Goal: Information Seeking & Learning: Check status

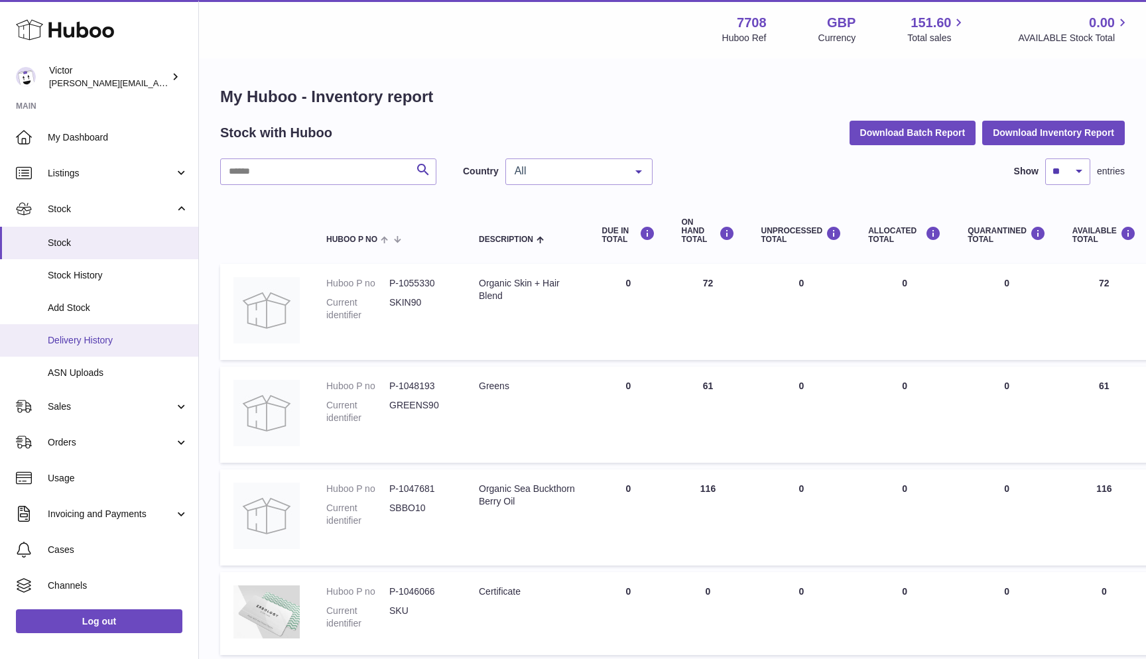
click at [88, 338] on span "Delivery History" at bounding box center [118, 340] width 141 height 13
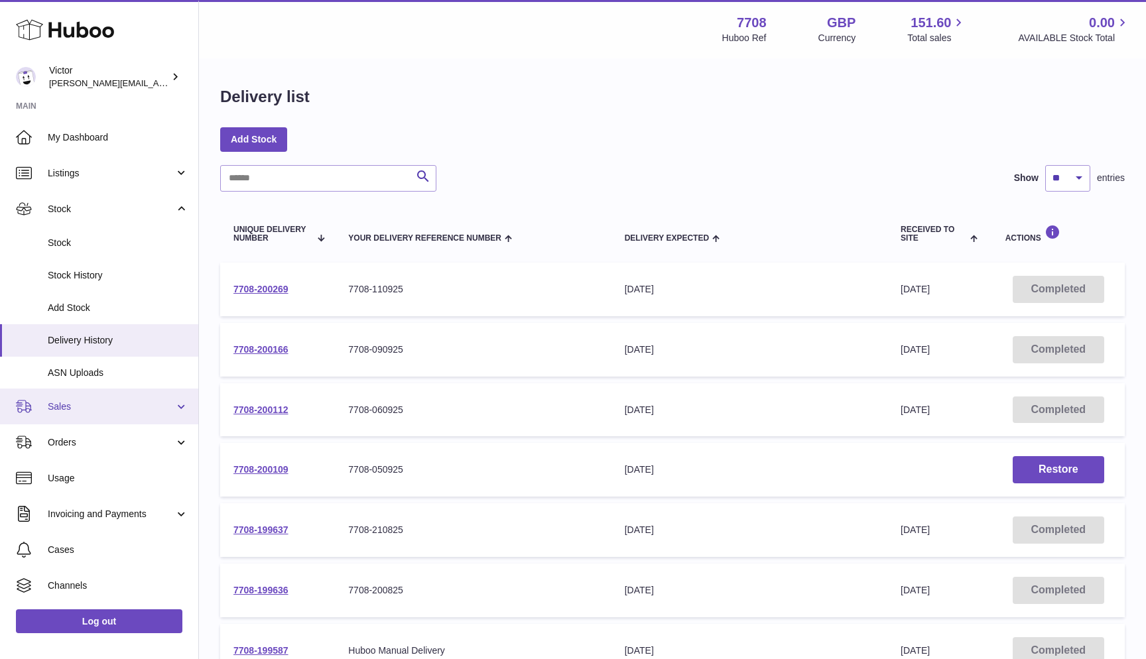
click at [86, 400] on span "Sales" at bounding box center [111, 406] width 127 height 13
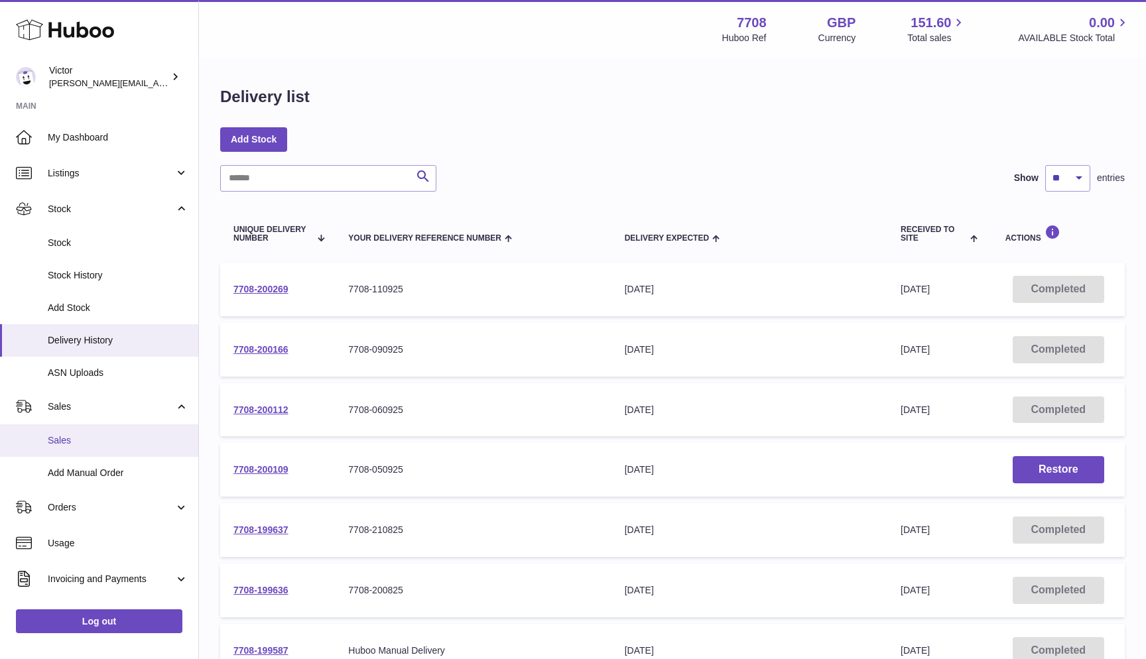
click at [74, 436] on span "Sales" at bounding box center [118, 440] width 141 height 13
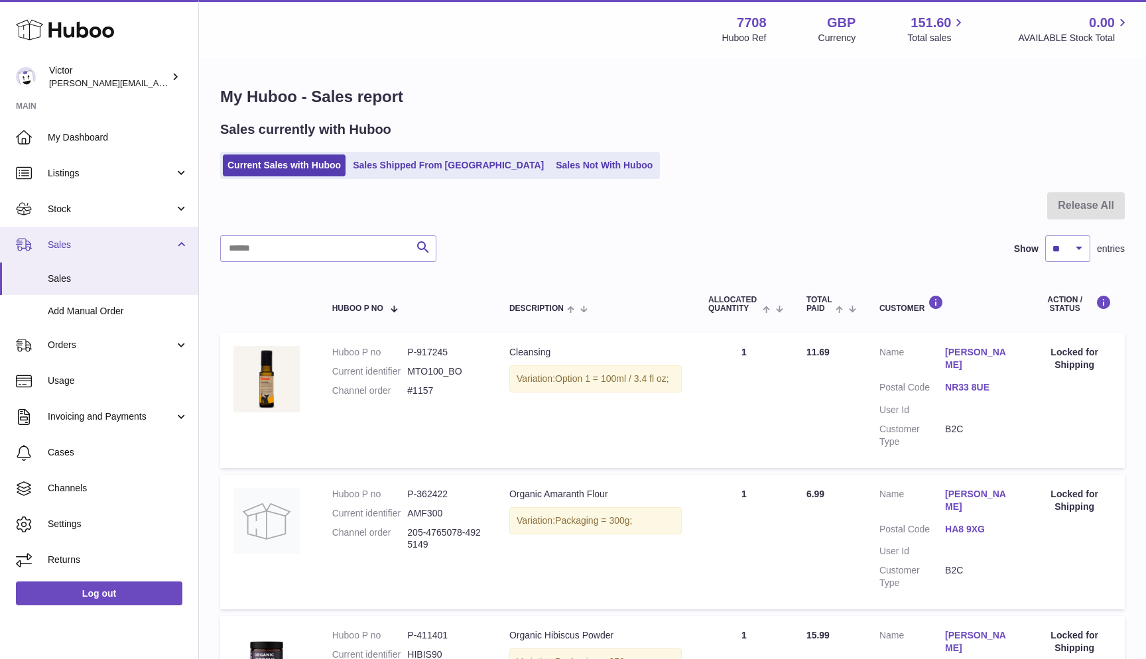
click at [89, 243] on span "Sales" at bounding box center [111, 245] width 127 height 13
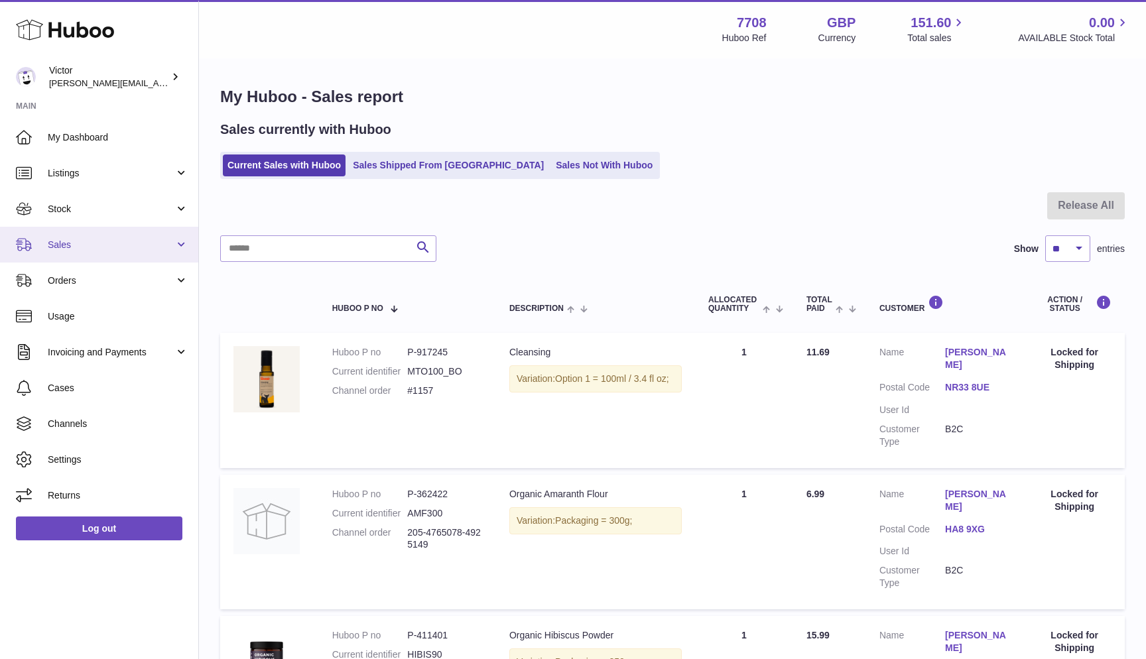
click at [78, 239] on span "Sales" at bounding box center [111, 245] width 127 height 13
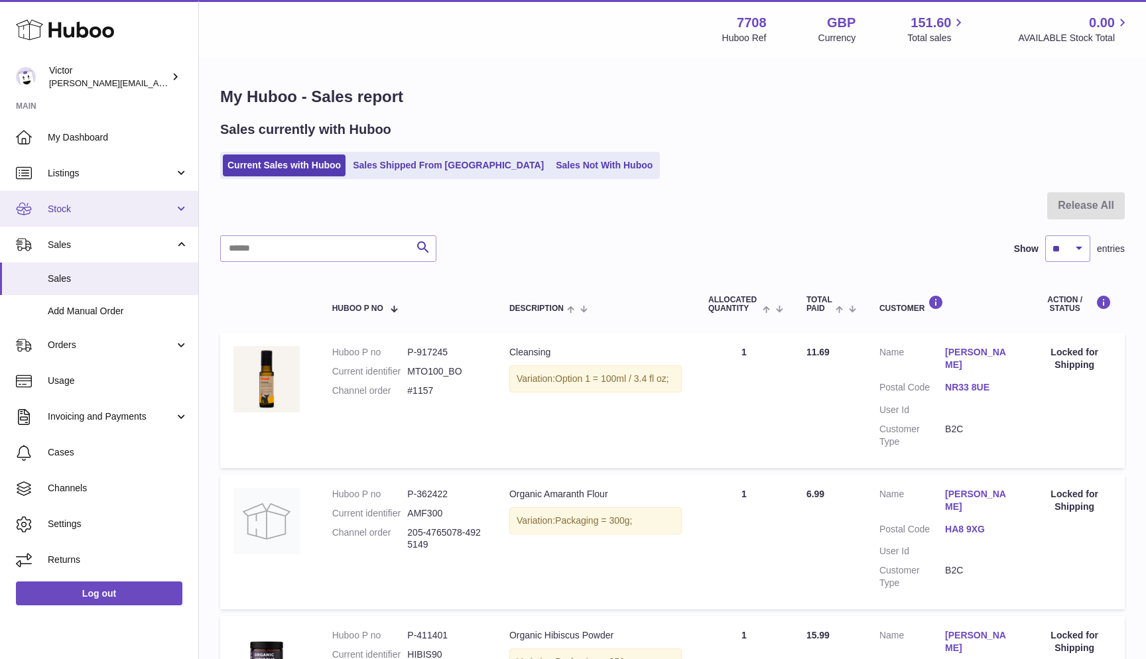
click at [75, 213] on link "Stock" at bounding box center [99, 209] width 198 height 36
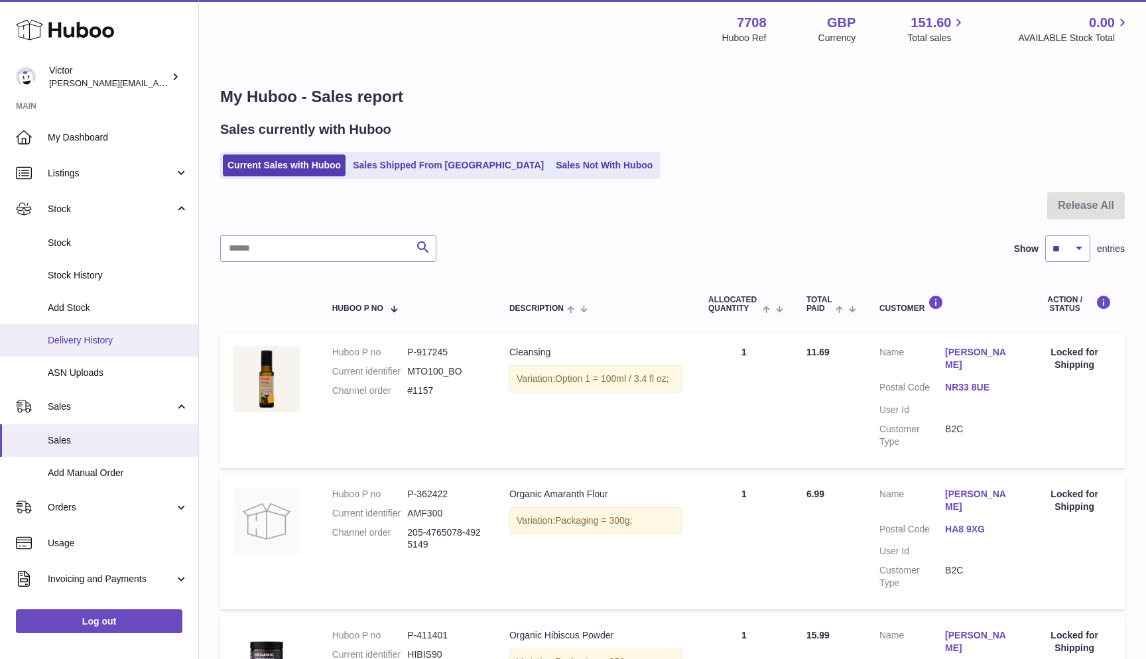
click at [79, 334] on span "Delivery History" at bounding box center [118, 340] width 141 height 13
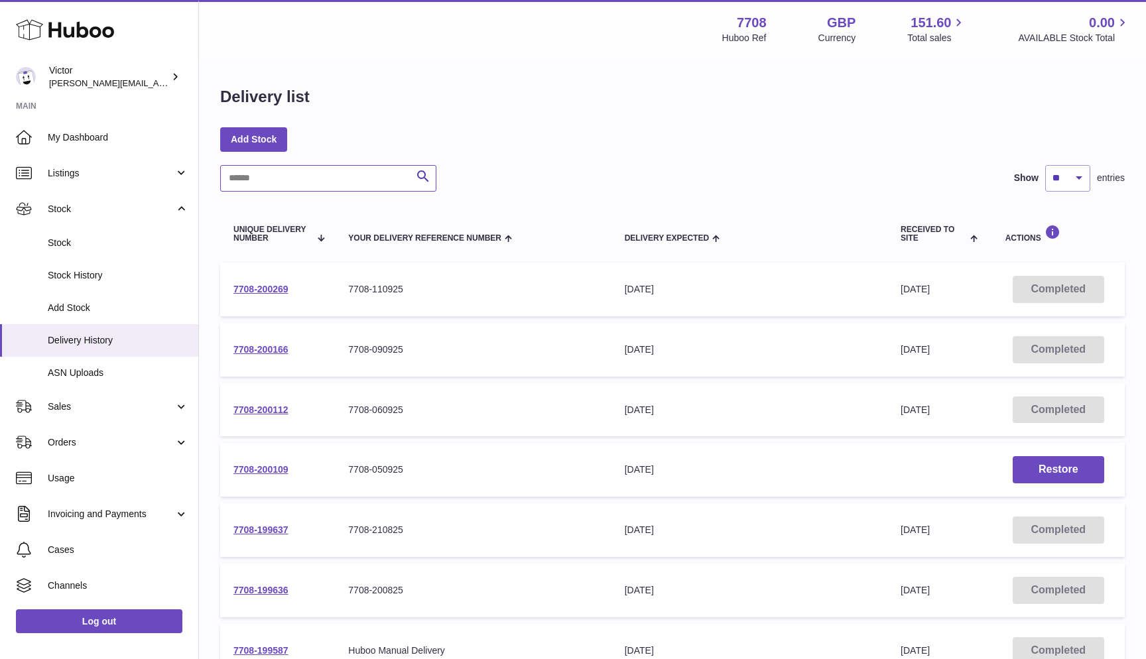
click at [281, 173] on input "text" at bounding box center [328, 178] width 216 height 27
paste input "**********"
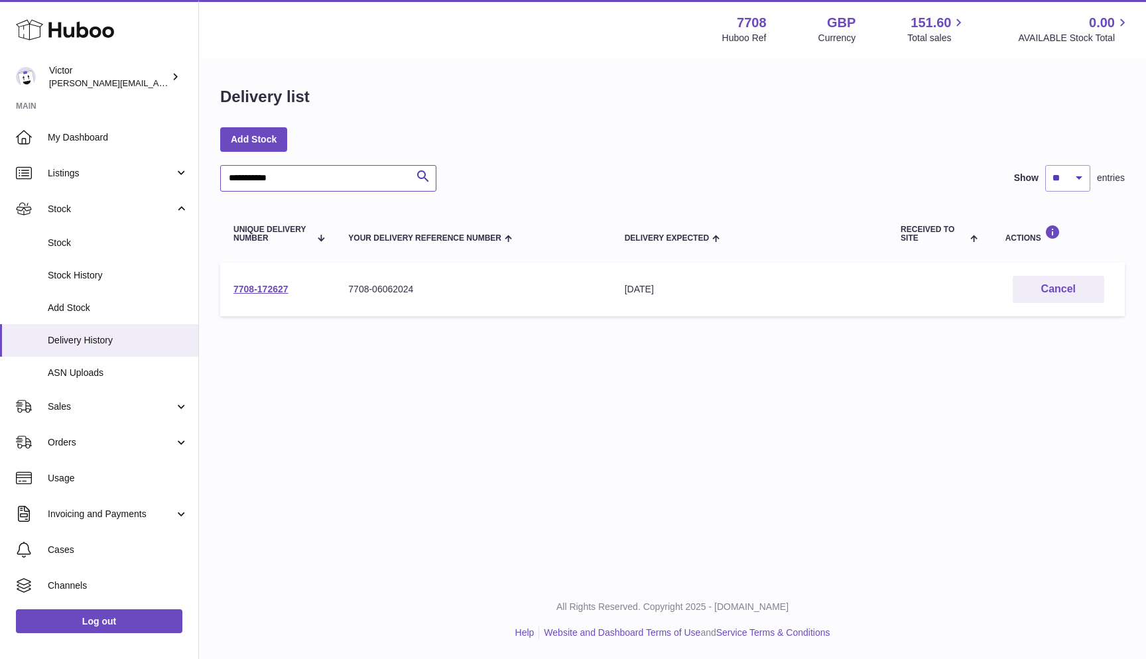
type input "**********"
click at [259, 282] on td "7708-172627" at bounding box center [277, 290] width 115 height 54
click at [255, 284] on link "7708-172627" at bounding box center [260, 289] width 55 height 11
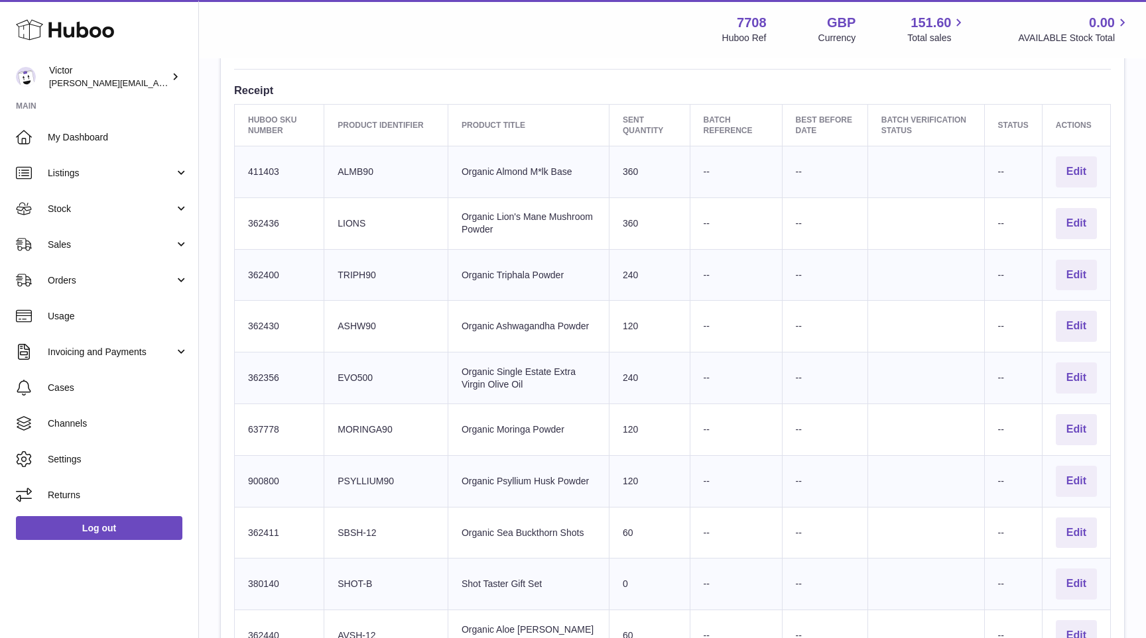
scroll to position [394, 0]
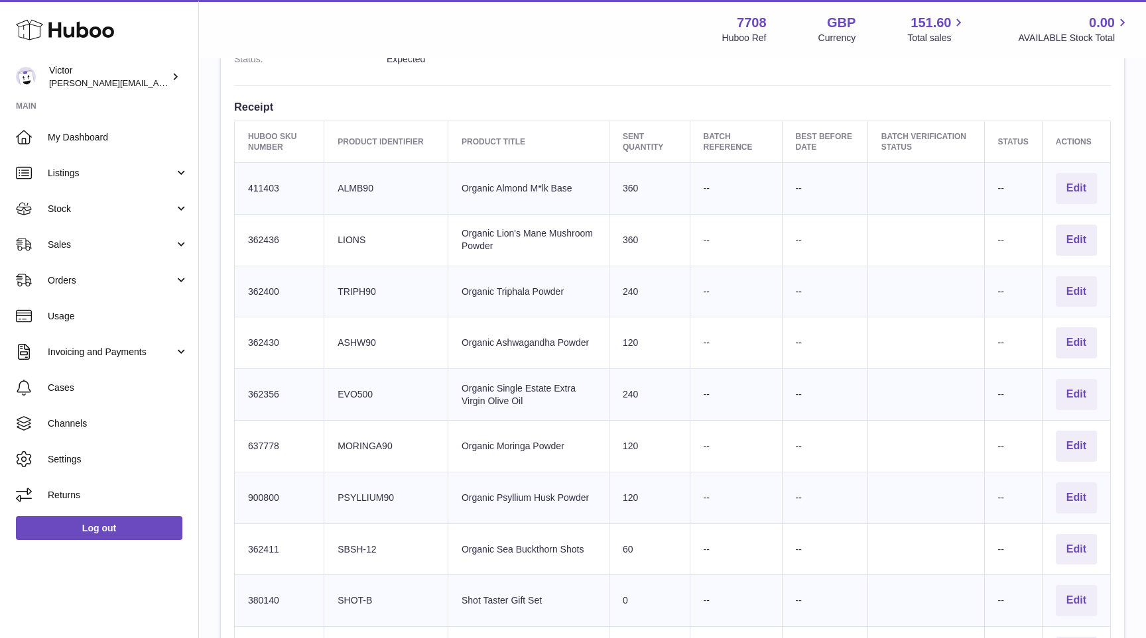
click at [362, 182] on td "Client Identifier ALMB90" at bounding box center [386, 189] width 124 height 52
copy td "ALMB90"
click at [365, 178] on td "Client Identifier ALMB90" at bounding box center [386, 189] width 124 height 52
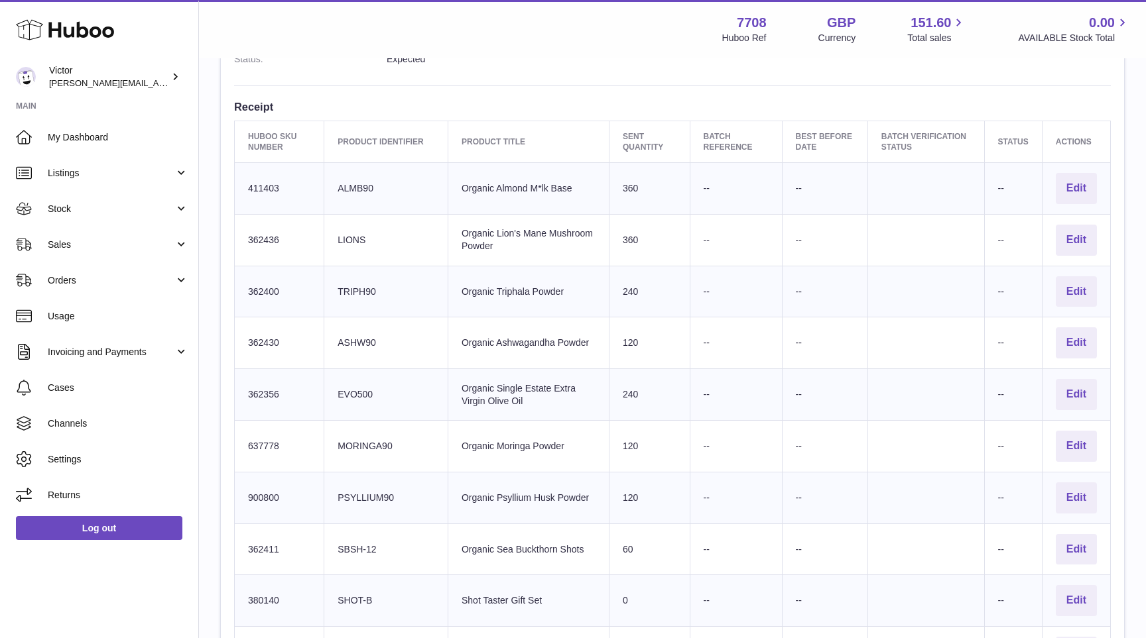
click at [357, 231] on td "Client Identifier LIONS" at bounding box center [386, 240] width 124 height 52
copy td "LIONS"
click at [359, 285] on td "Client Identifier TRIPH90" at bounding box center [386, 292] width 124 height 52
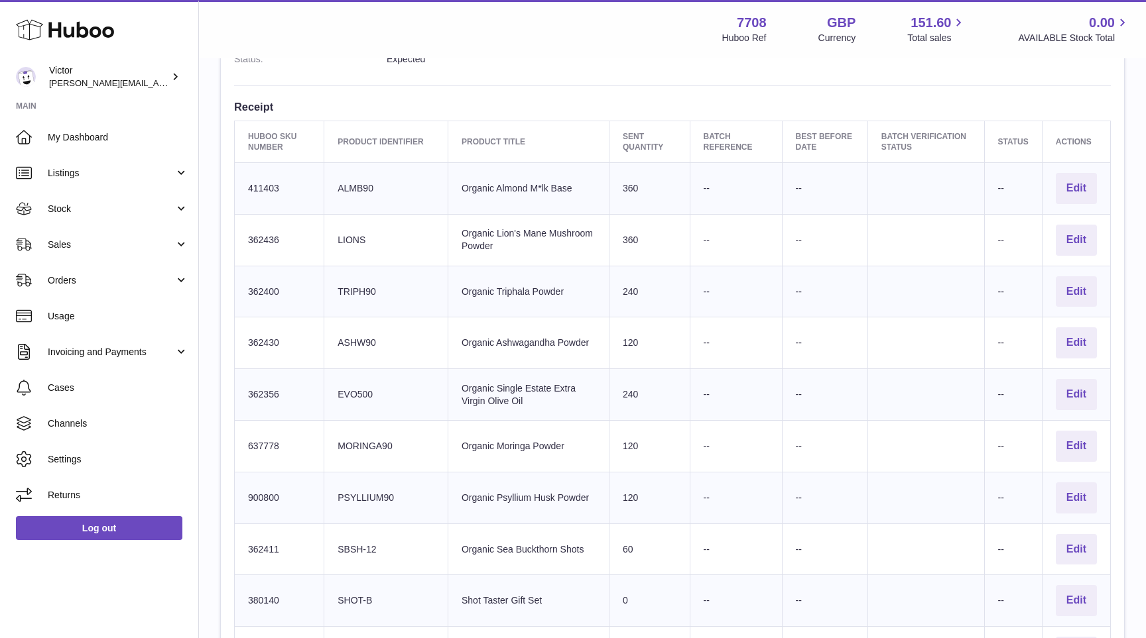
copy td "TRIPH90"
click at [365, 335] on td "Client Identifier ASHW90" at bounding box center [386, 344] width 124 height 52
copy td "ASHW90"
click at [355, 383] on td "Client Identifier EVO500" at bounding box center [386, 395] width 124 height 52
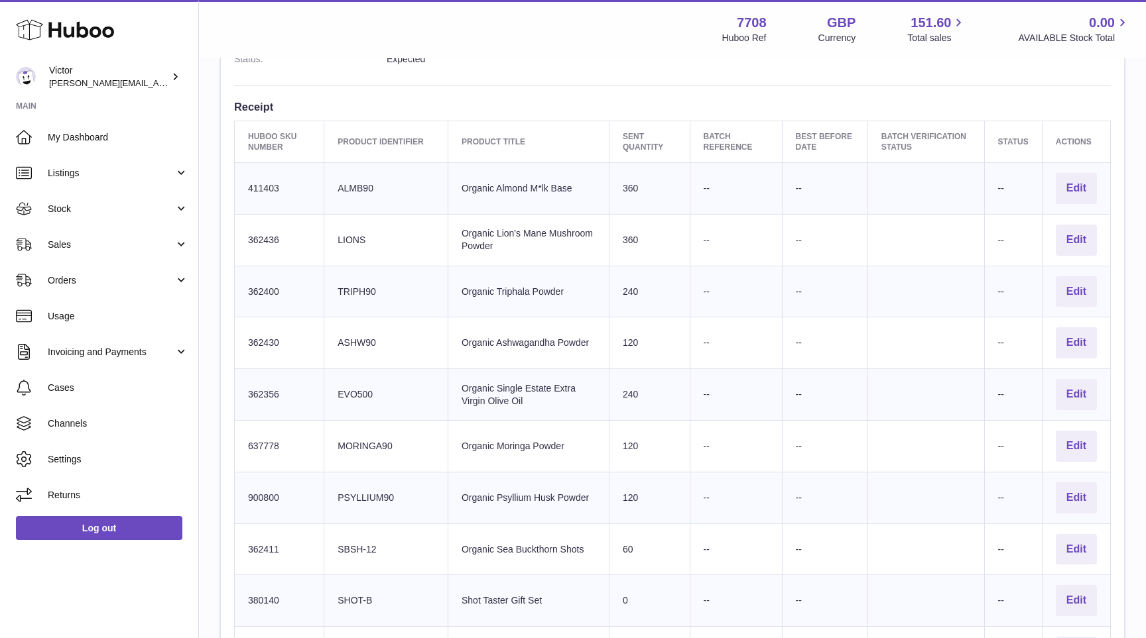
click at [355, 383] on td "Client Identifier EVO500" at bounding box center [386, 395] width 124 height 52
copy td "EVO500"
click at [350, 437] on td "Client Identifier MORINGA90" at bounding box center [386, 447] width 124 height 52
copy td "MORINGA90"
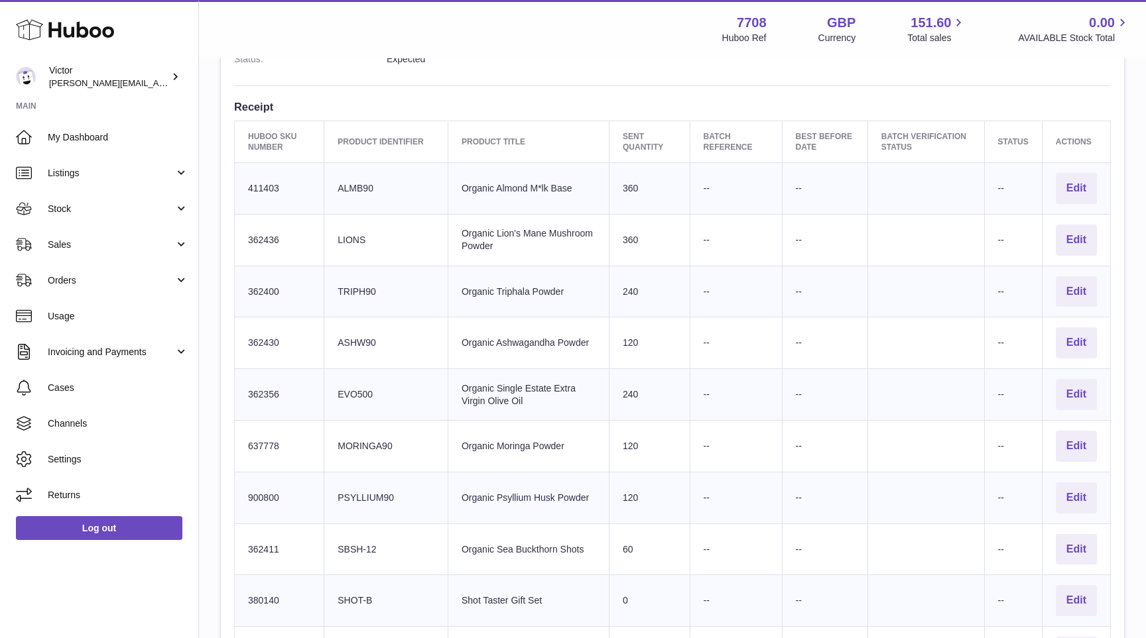
click at [362, 485] on td "Client Identifier PSYLLIUM90" at bounding box center [386, 498] width 124 height 52
copy td "PSYLLIUM90"
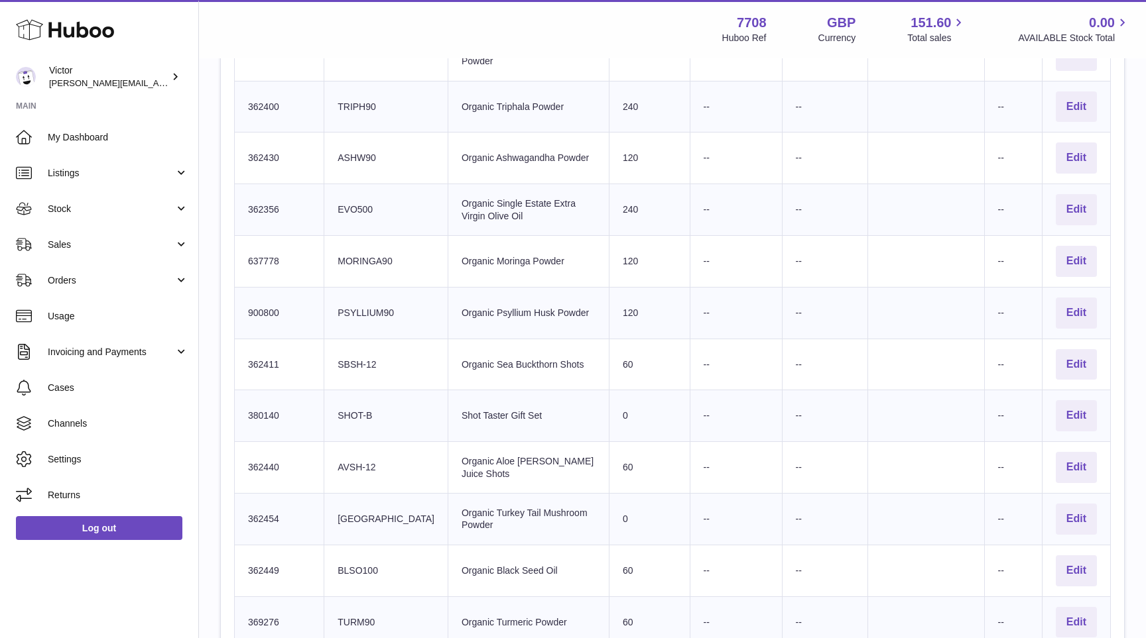
scroll to position [683, 0]
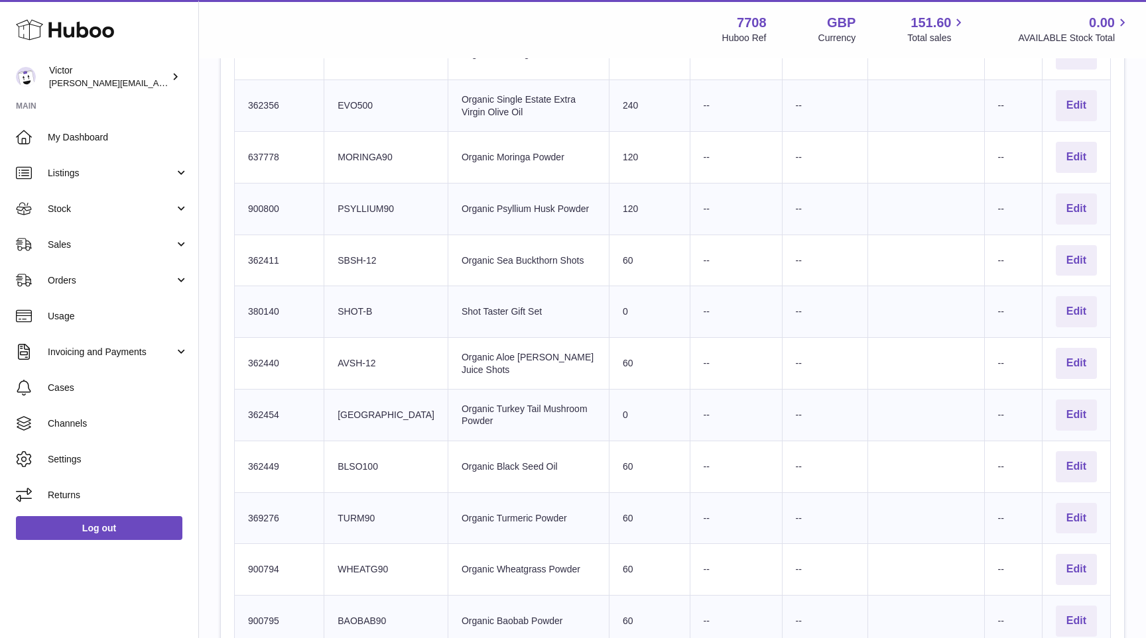
drag, startPoint x: 344, startPoint y: 249, endPoint x: 387, endPoint y: 249, distance: 43.1
click at [387, 249] on td "Client Identifier SBSH-12" at bounding box center [386, 261] width 124 height 52
copy td "SBSH-12"
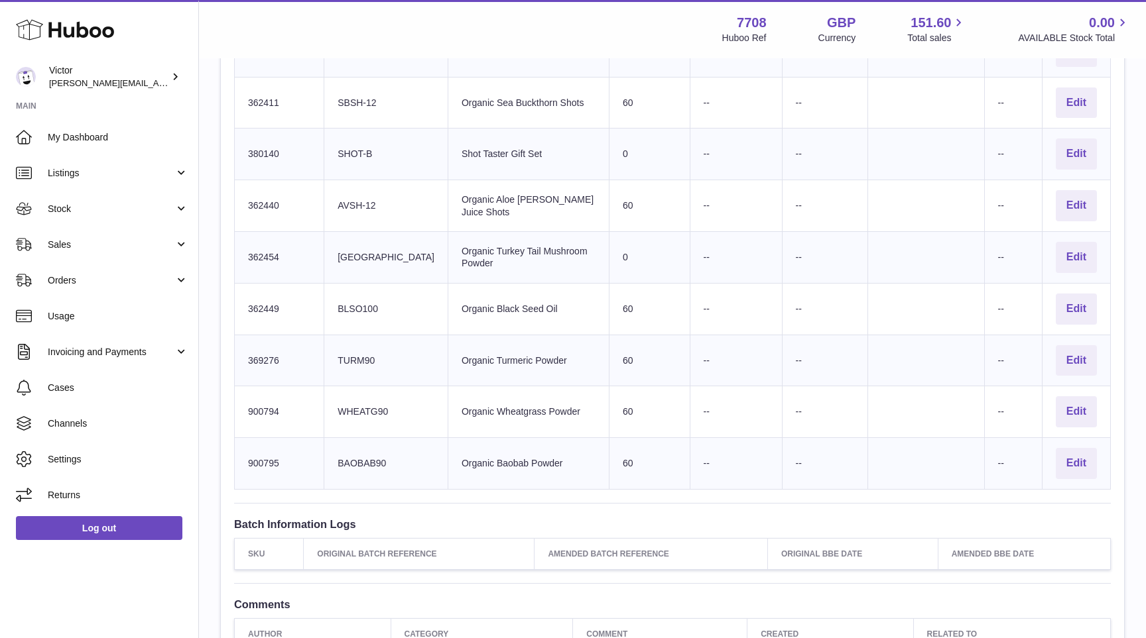
scroll to position [847, 0]
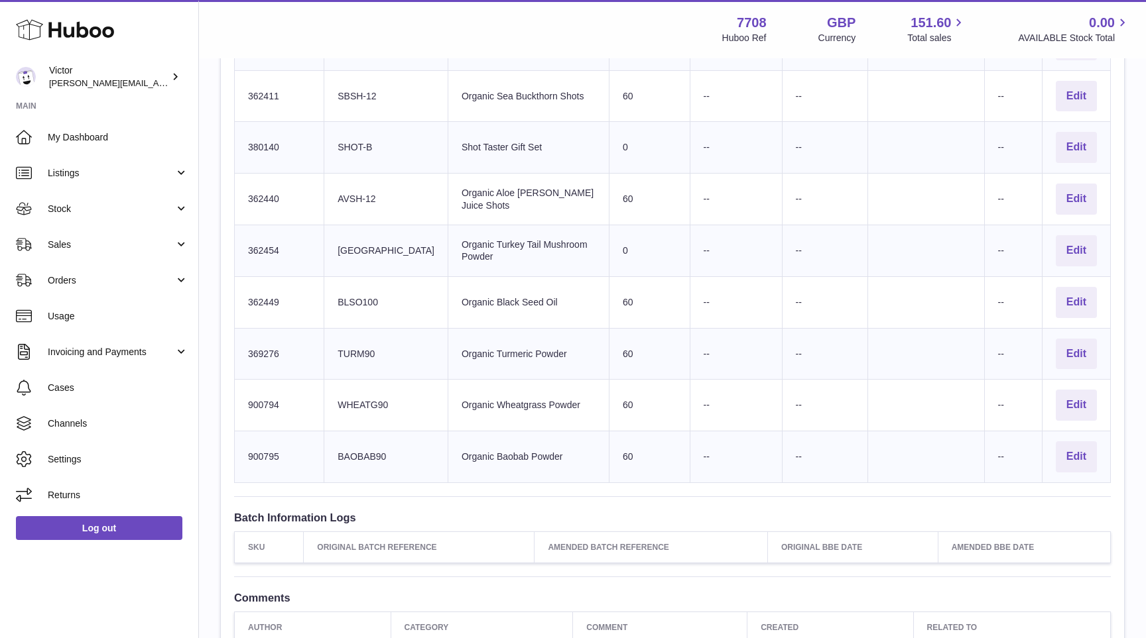
drag, startPoint x: 344, startPoint y: 185, endPoint x: 400, endPoint y: 185, distance: 56.3
click at [400, 185] on td "Client Identifier AVSH-12" at bounding box center [386, 200] width 124 height 52
copy td "AVSH-12"
click at [356, 284] on td "Client Identifier BLSO100" at bounding box center [386, 302] width 124 height 52
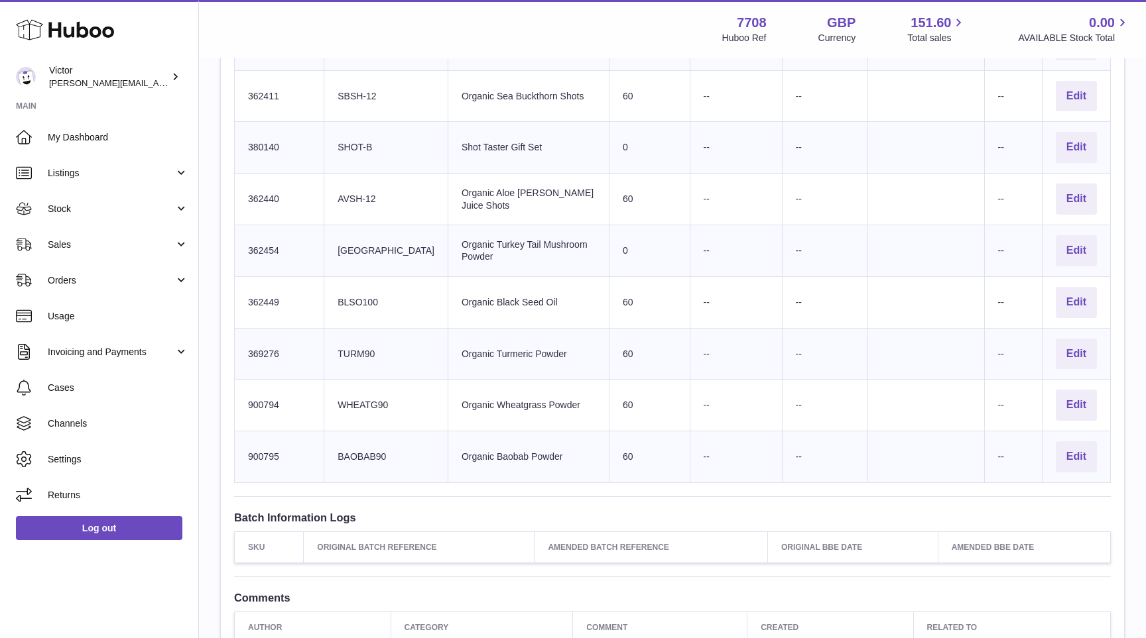
copy td "BLSO100"
click at [349, 337] on td "Client Identifier TURM90" at bounding box center [386, 354] width 124 height 52
click at [368, 392] on td "Client Identifier WHEATG90" at bounding box center [386, 406] width 124 height 52
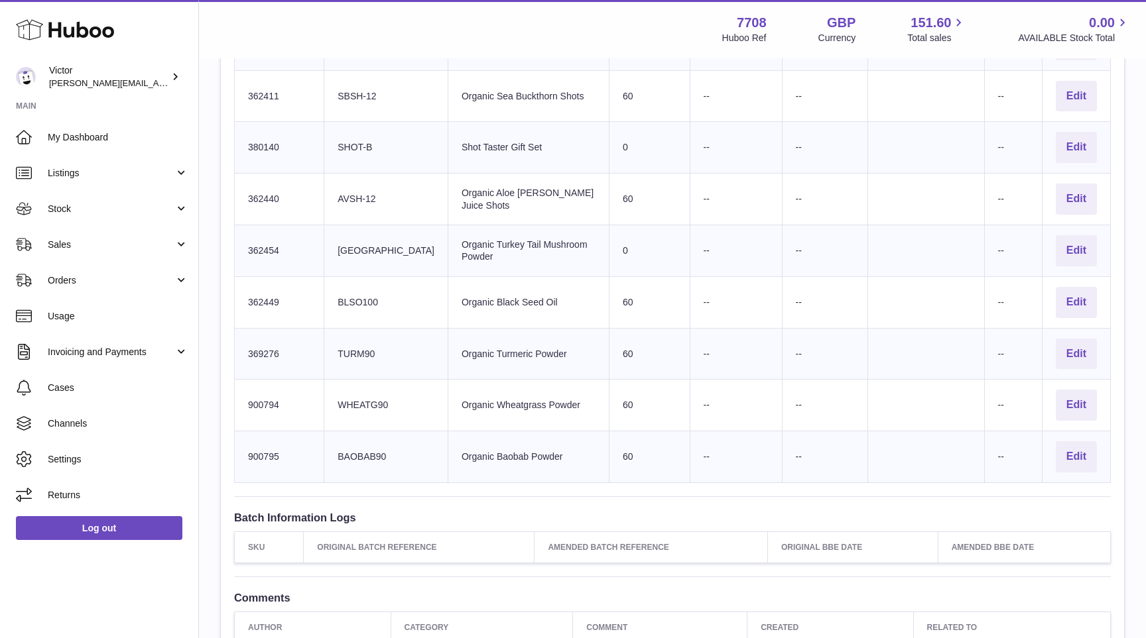
click at [367, 440] on td "Client Identifier BAOBAB90" at bounding box center [386, 458] width 124 height 52
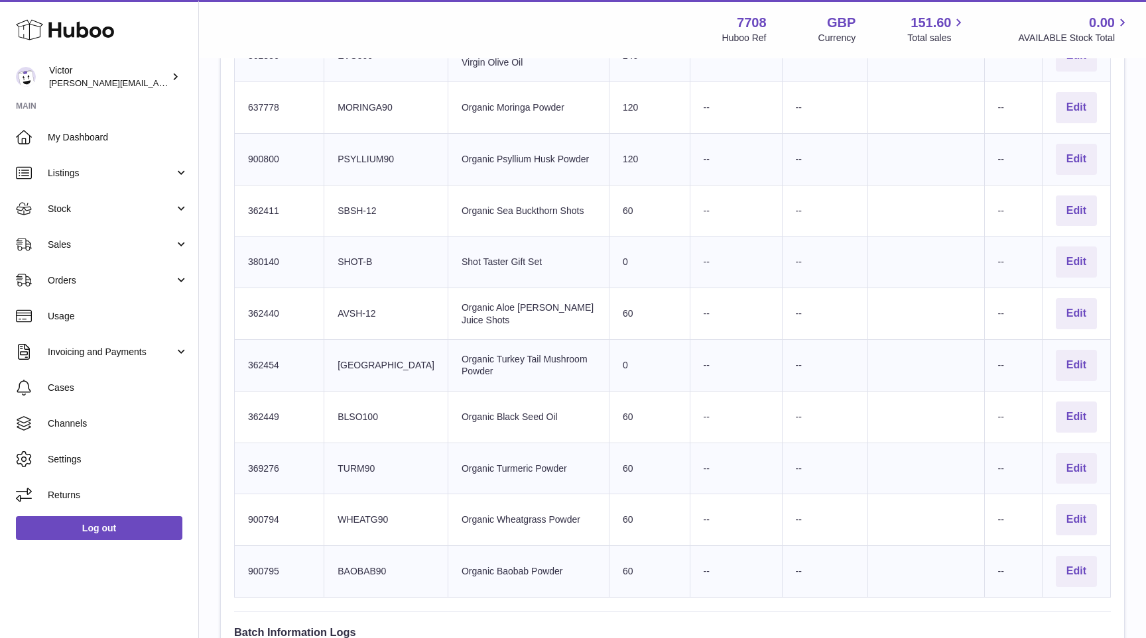
scroll to position [771, 0]
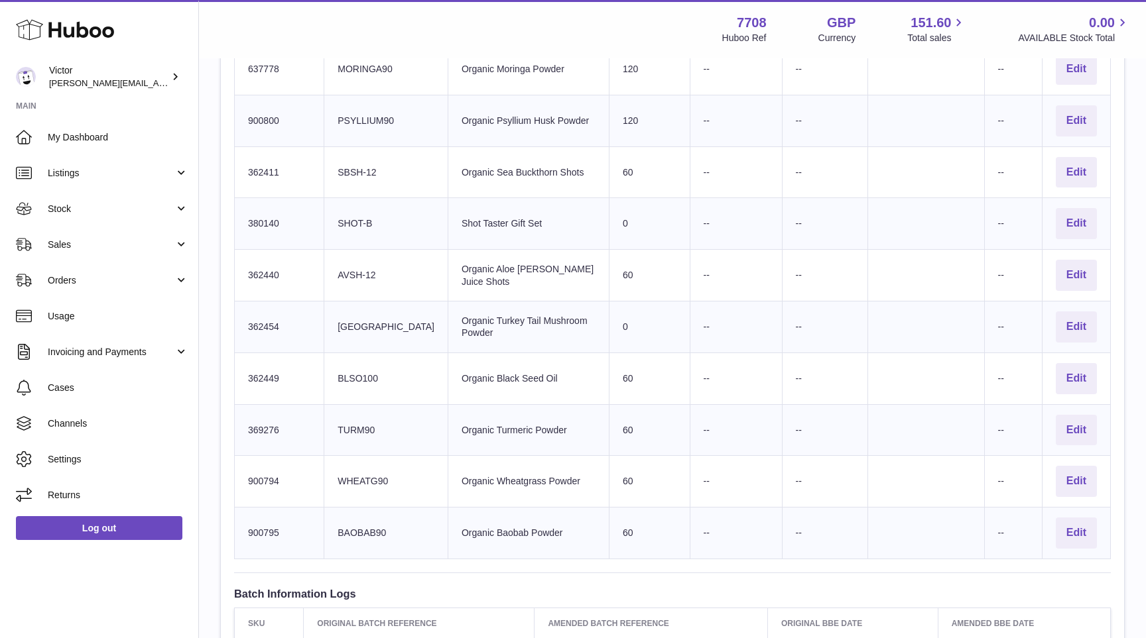
click at [361, 211] on td "Client Identifier SHOT-B" at bounding box center [386, 224] width 124 height 52
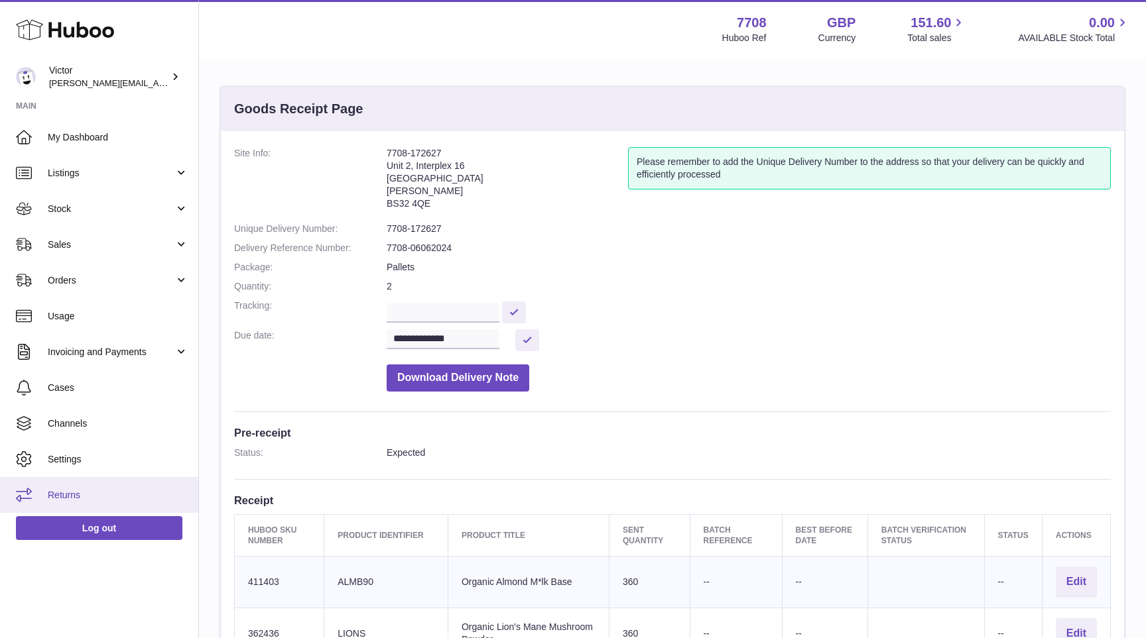
scroll to position [0, 0]
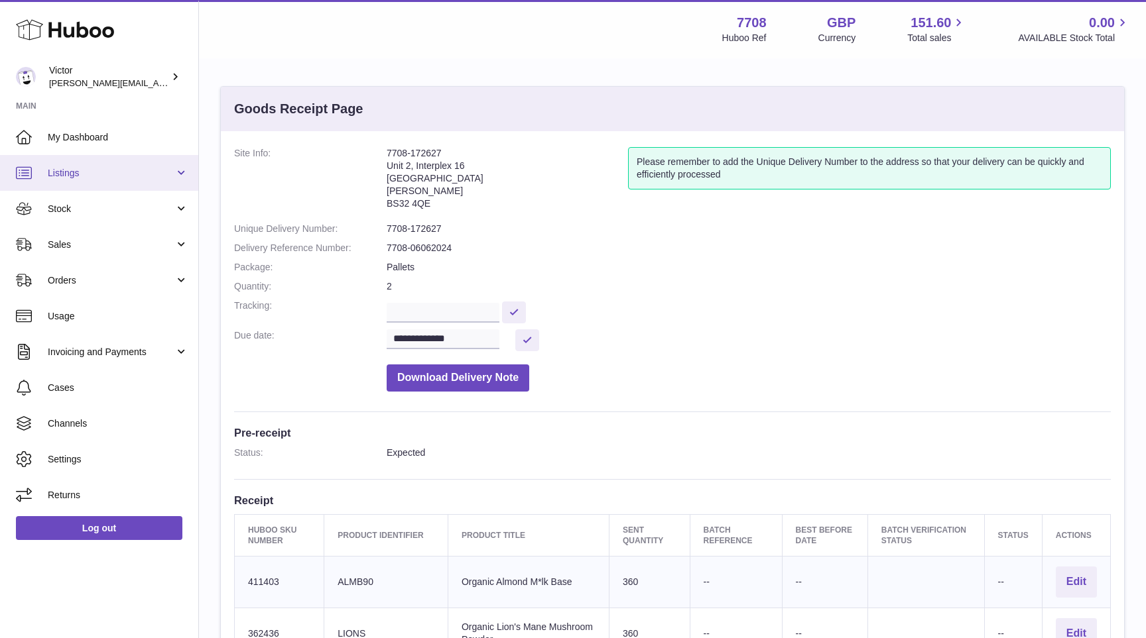
click at [112, 173] on span "Listings" at bounding box center [111, 173] width 127 height 13
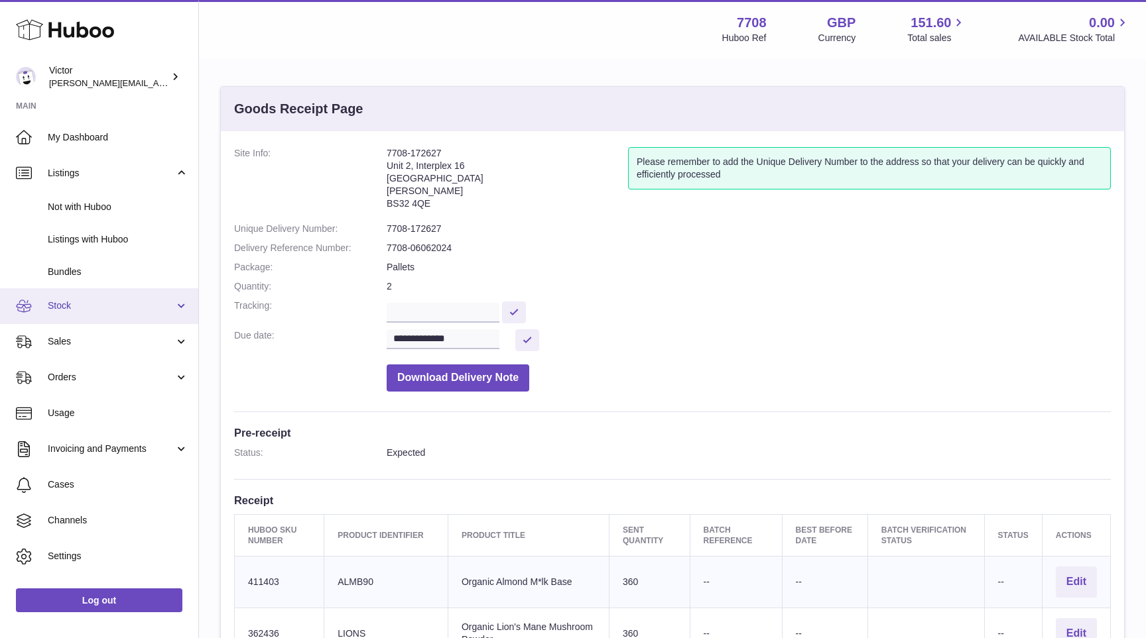
click at [93, 300] on span "Stock" at bounding box center [111, 306] width 127 height 13
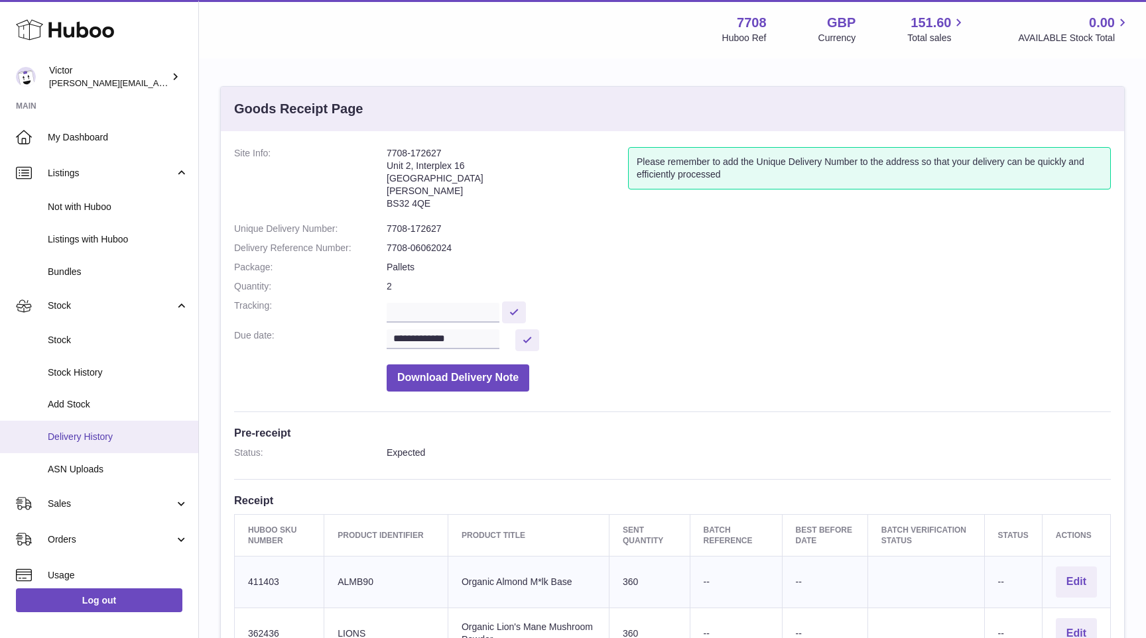
click at [91, 444] on link "Delivery History" at bounding box center [99, 437] width 198 height 32
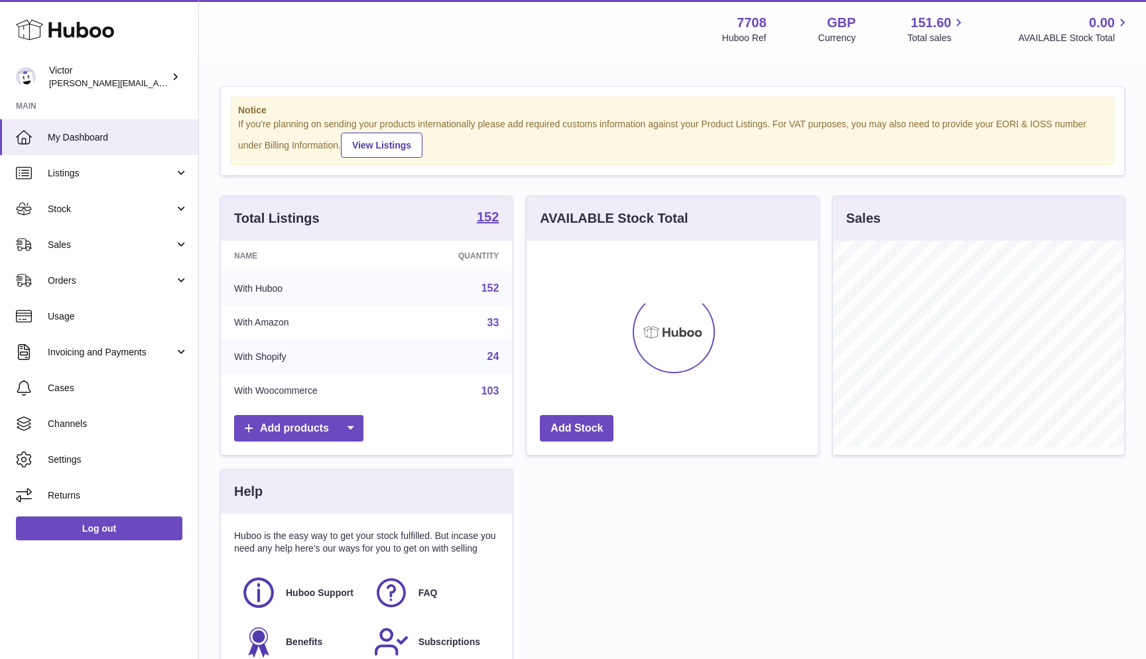
scroll to position [207, 292]
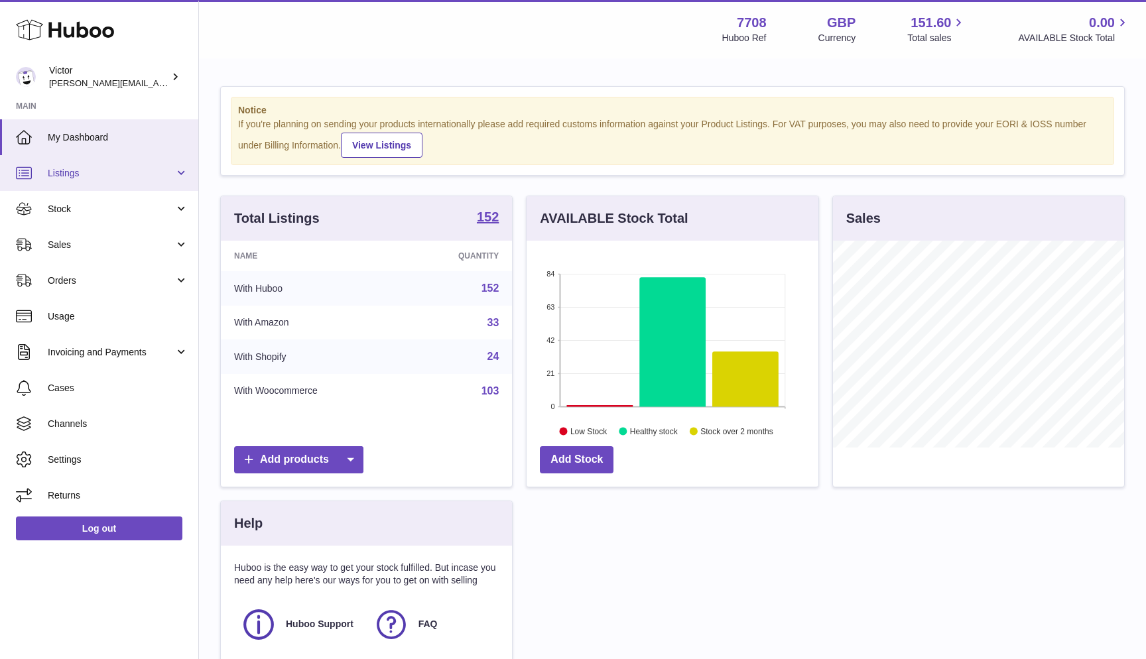
click at [100, 182] on link "Listings" at bounding box center [99, 173] width 198 height 36
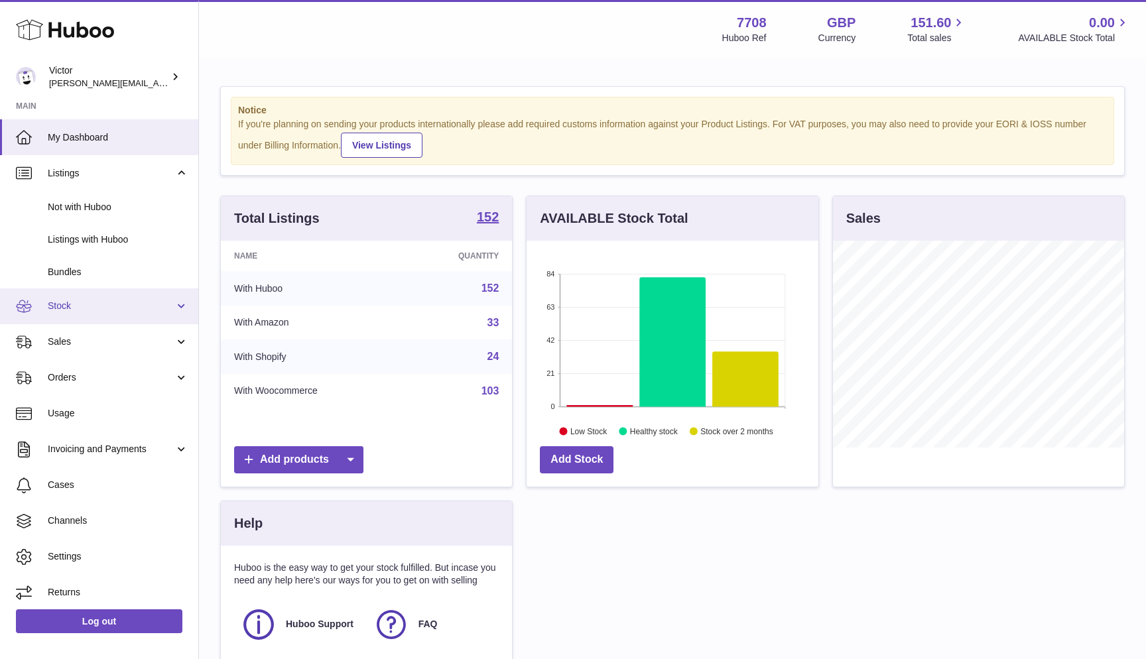
click at [78, 300] on span "Stock" at bounding box center [111, 306] width 127 height 13
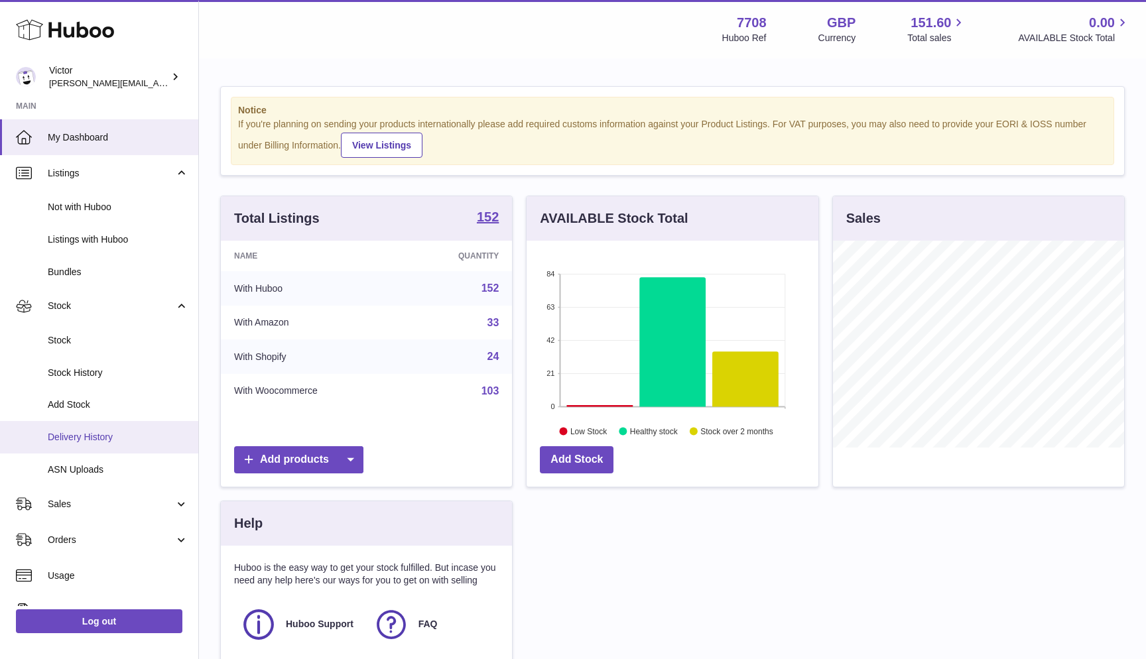
click at [78, 421] on link "Delivery History" at bounding box center [99, 437] width 198 height 32
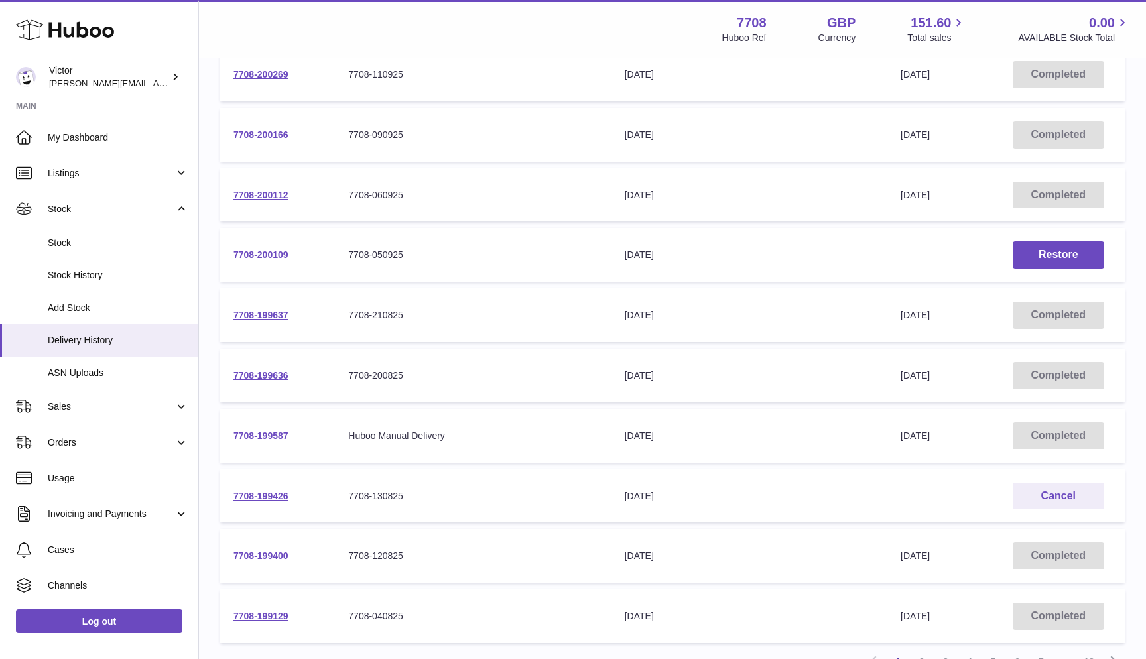
scroll to position [198, 0]
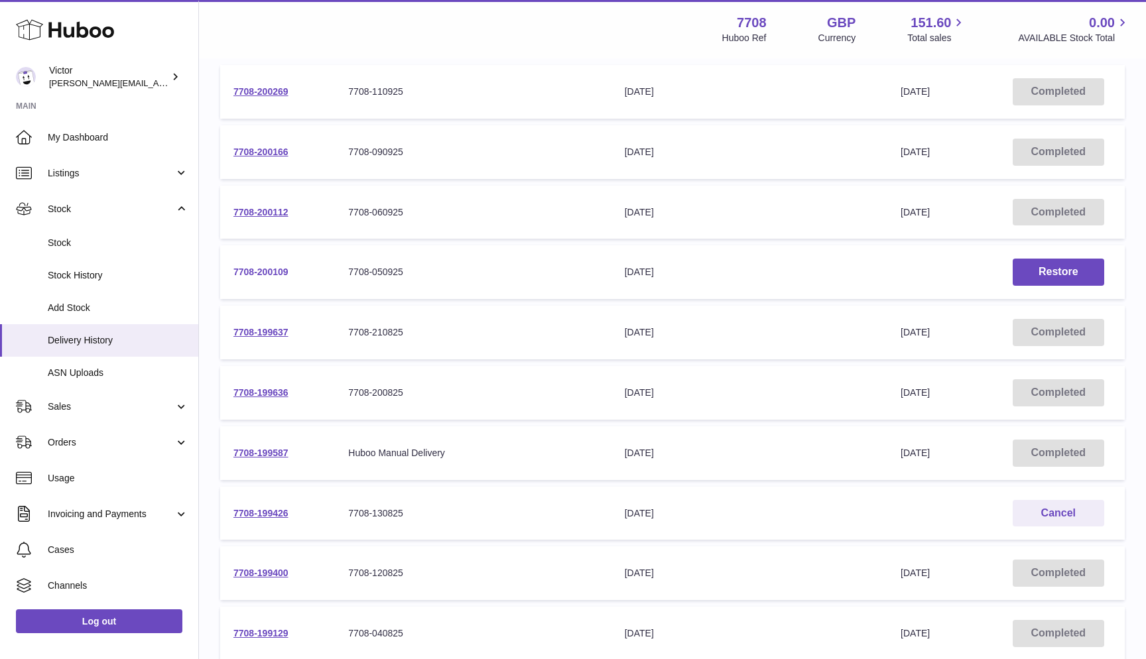
click at [262, 268] on link "7708-200109" at bounding box center [260, 272] width 55 height 11
click at [265, 508] on link "7708-199426" at bounding box center [260, 513] width 55 height 11
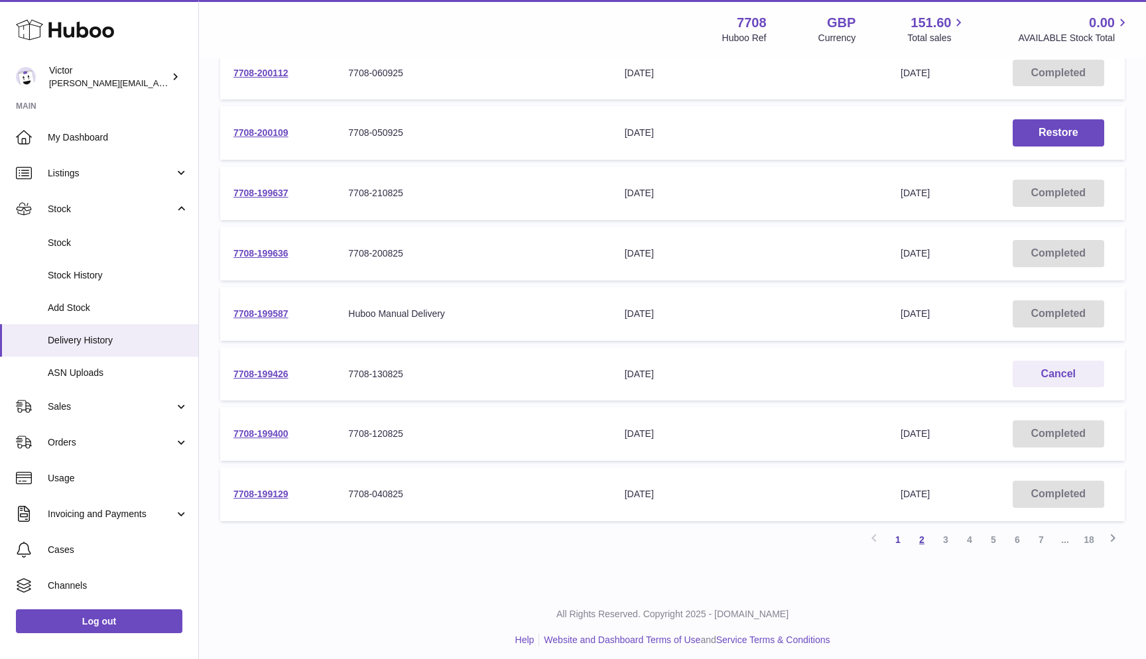
click at [915, 532] on link "2" at bounding box center [922, 540] width 24 height 24
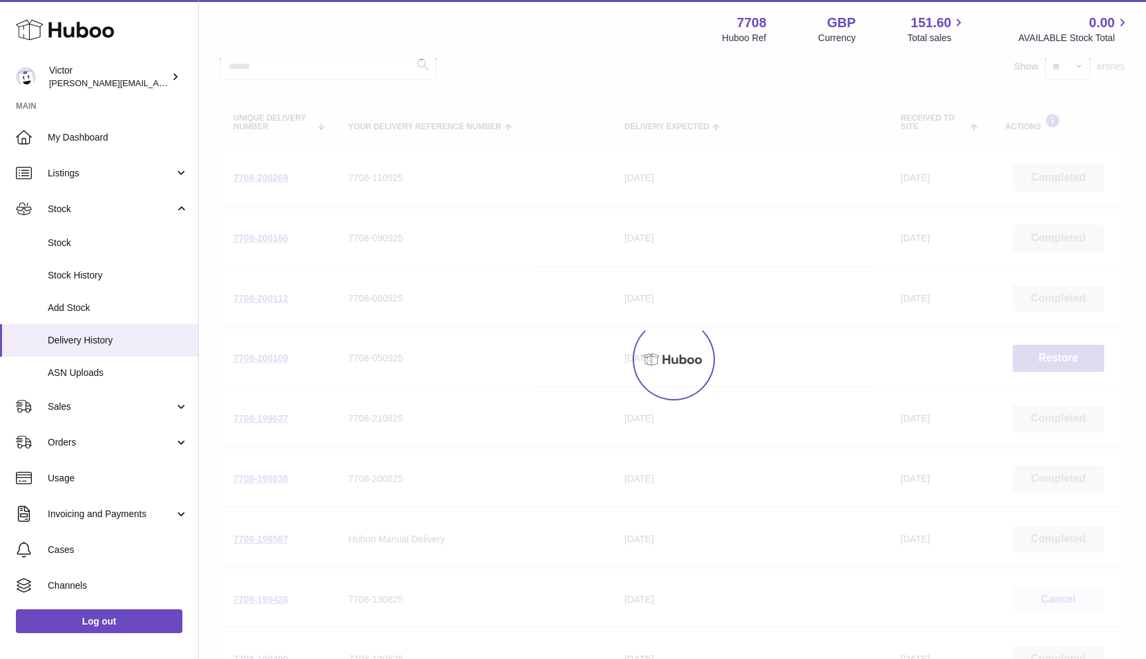
scroll to position [60, 0]
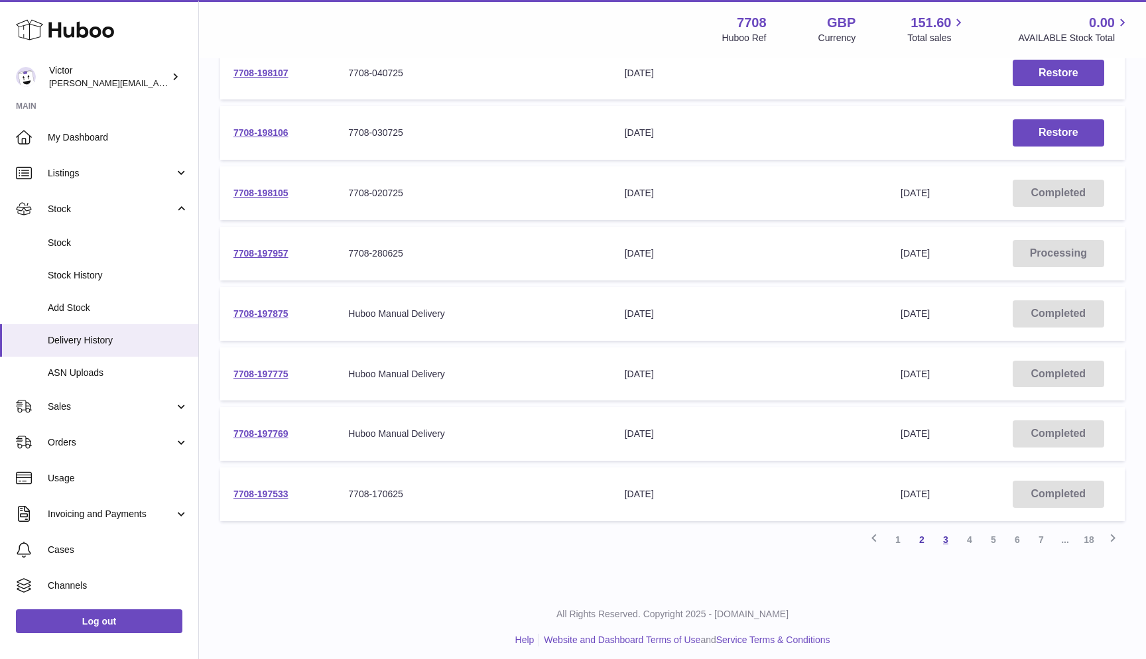
click at [944, 534] on link "3" at bounding box center [945, 540] width 24 height 24
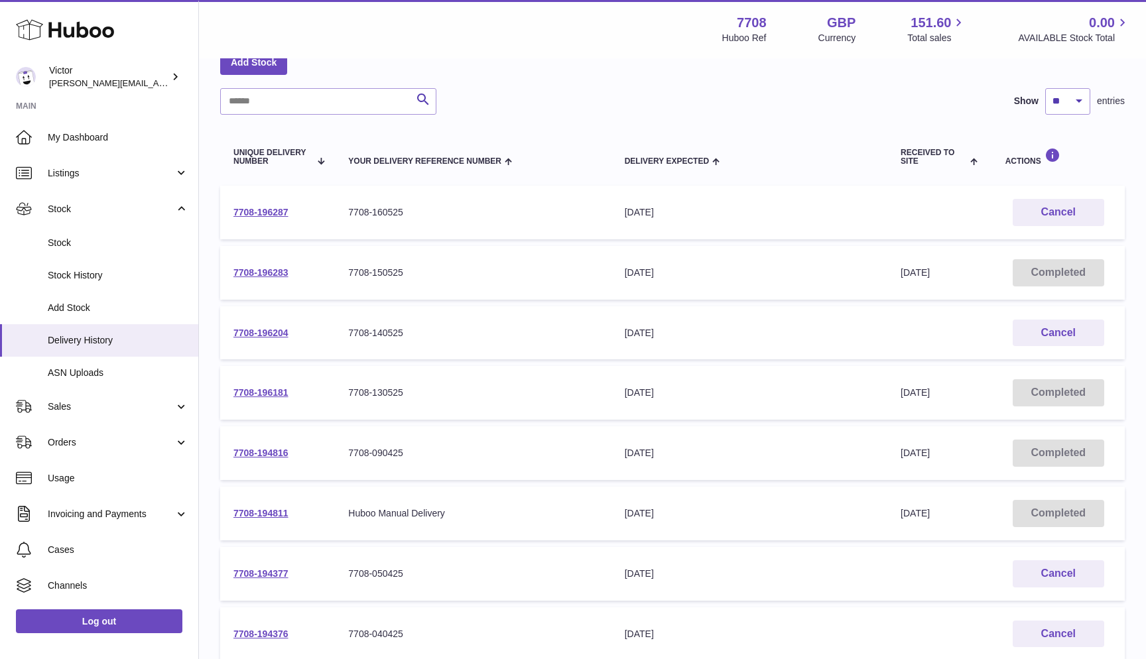
scroll to position [85, 0]
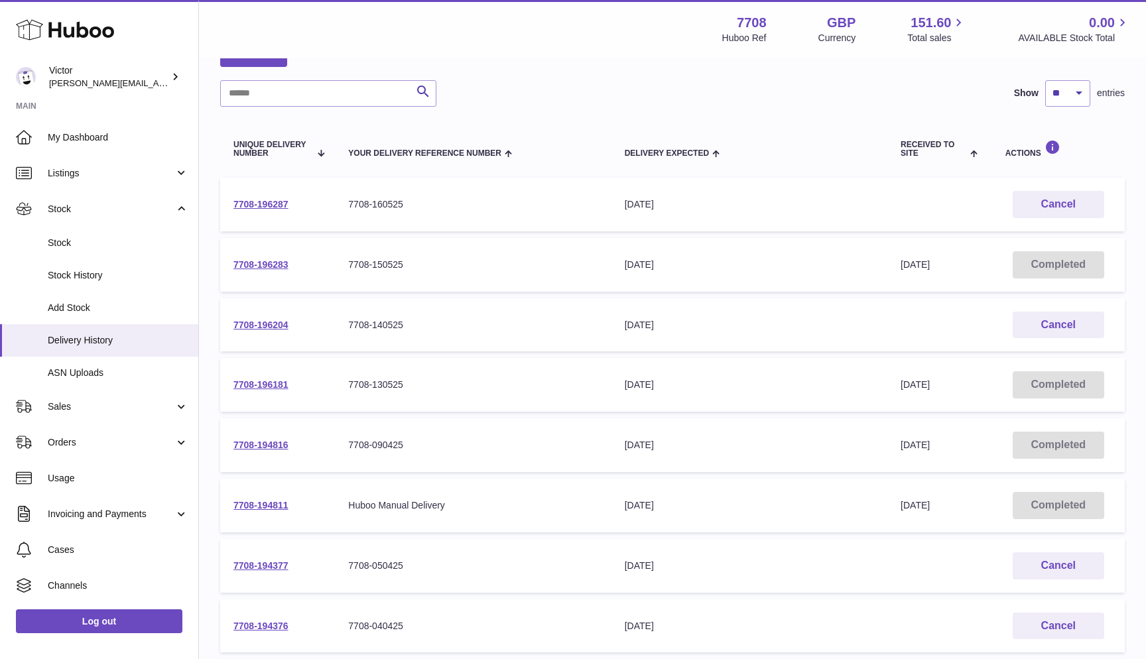
click at [261, 198] on td "7708-196287" at bounding box center [277, 205] width 115 height 54
click at [257, 201] on link "7708-196287" at bounding box center [260, 204] width 55 height 11
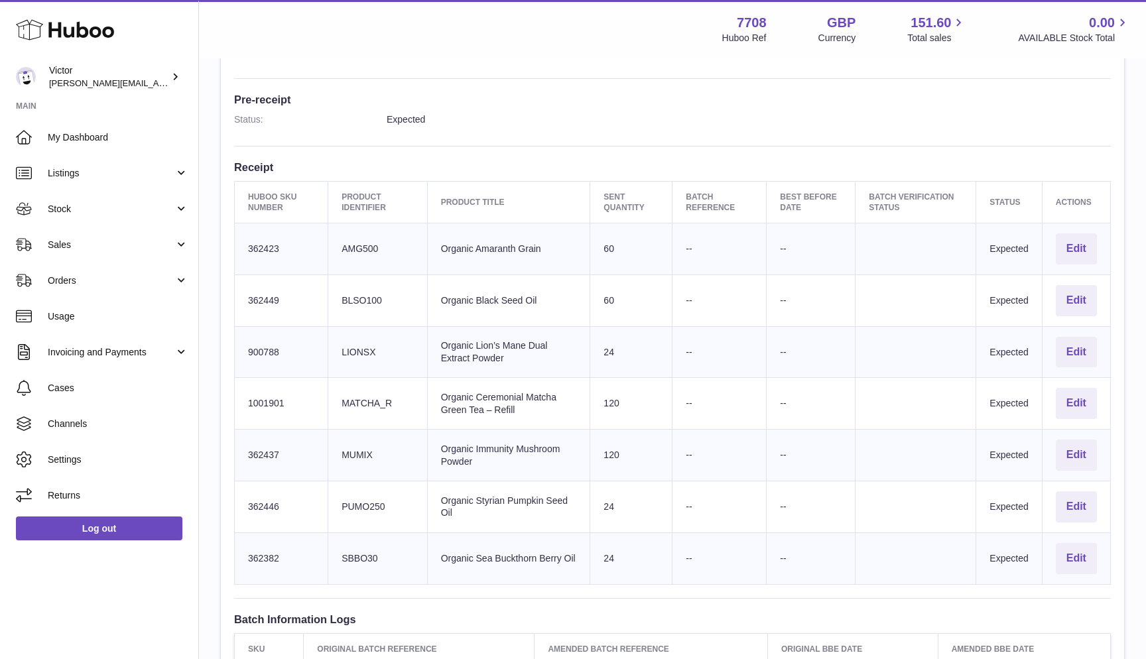
scroll to position [337, 0]
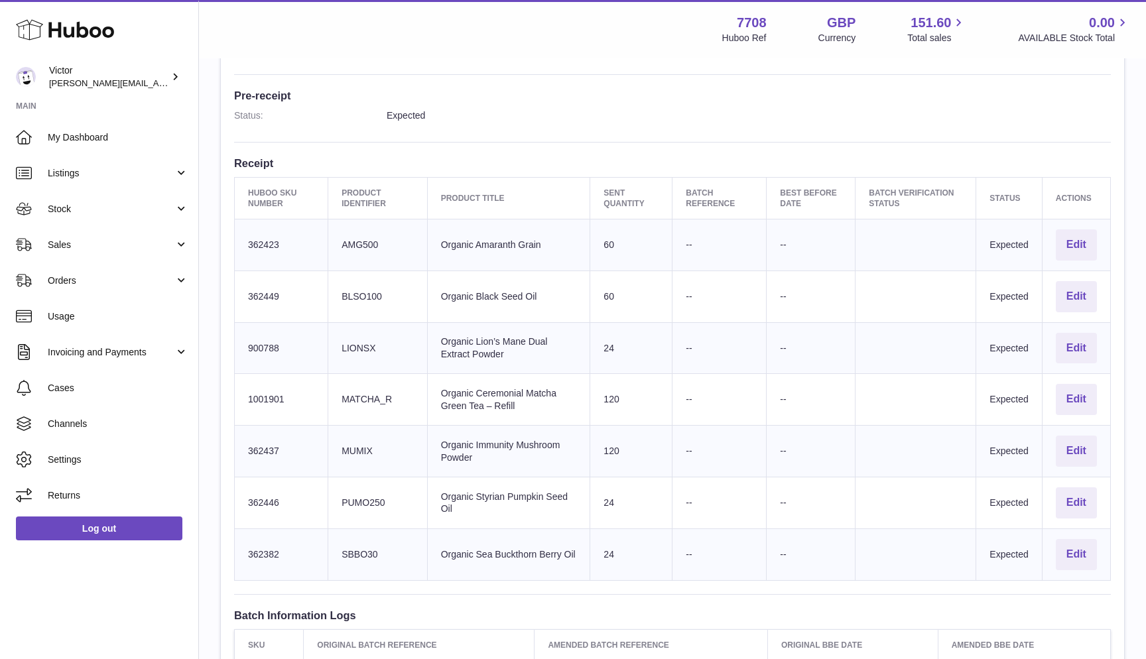
click at [348, 442] on td "Client Identifier MUMIX" at bounding box center [377, 452] width 99 height 52
click at [361, 546] on td "Client Identifier SBBO30" at bounding box center [377, 554] width 99 height 52
click at [353, 491] on td "Client Identifier PUMO250" at bounding box center [377, 503] width 99 height 52
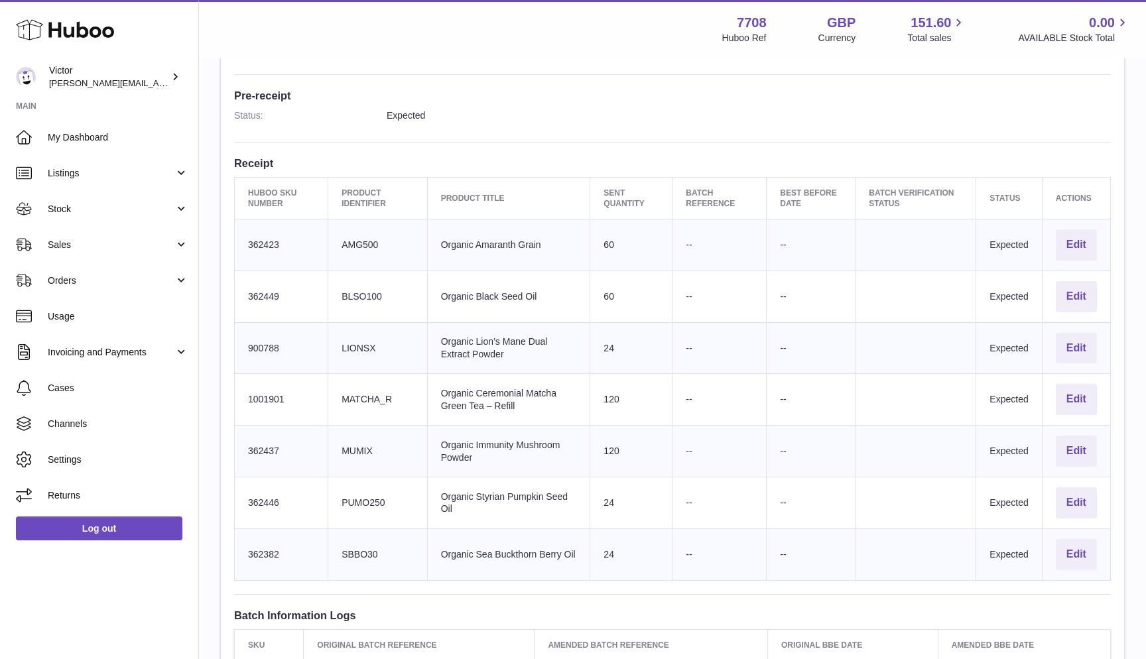
click at [353, 491] on td "Client Identifier PUMO250" at bounding box center [377, 503] width 99 height 52
click at [351, 442] on td "Client Identifier MUMIX" at bounding box center [377, 452] width 99 height 52
click at [355, 391] on td "Client Identifier MATCHA_R" at bounding box center [377, 400] width 99 height 52
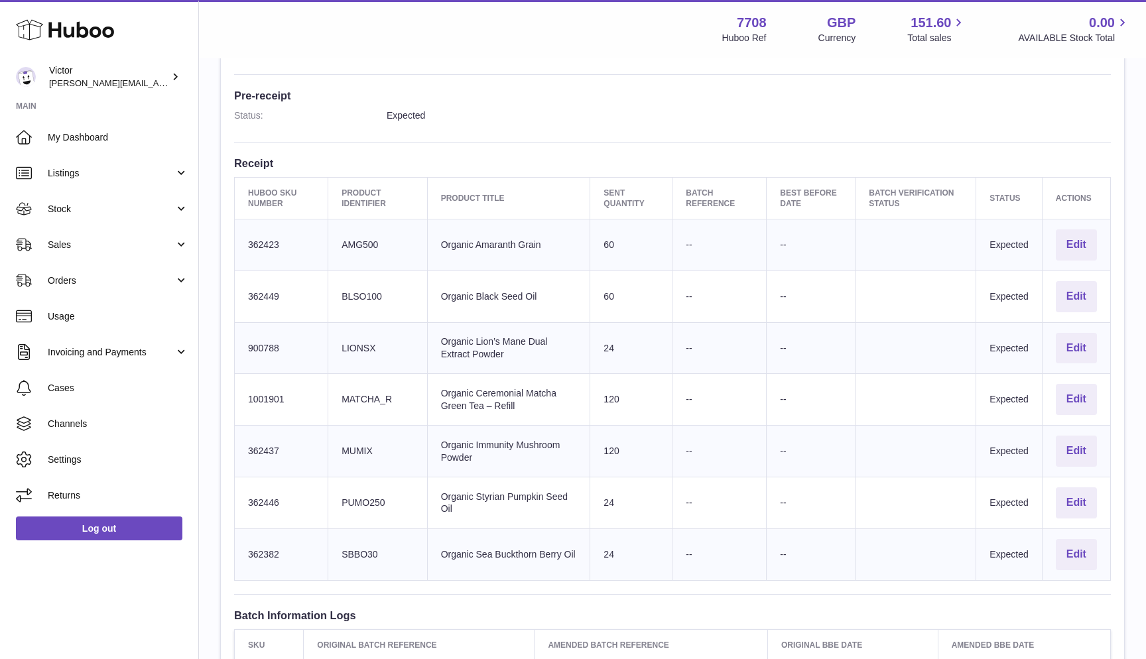
click at [351, 337] on td "Client Identifier LIONSX" at bounding box center [377, 348] width 99 height 52
click at [354, 288] on td "Client Identifier BLSO100" at bounding box center [377, 296] width 99 height 52
click at [357, 241] on td "Client Identifier AMG500" at bounding box center [377, 245] width 99 height 52
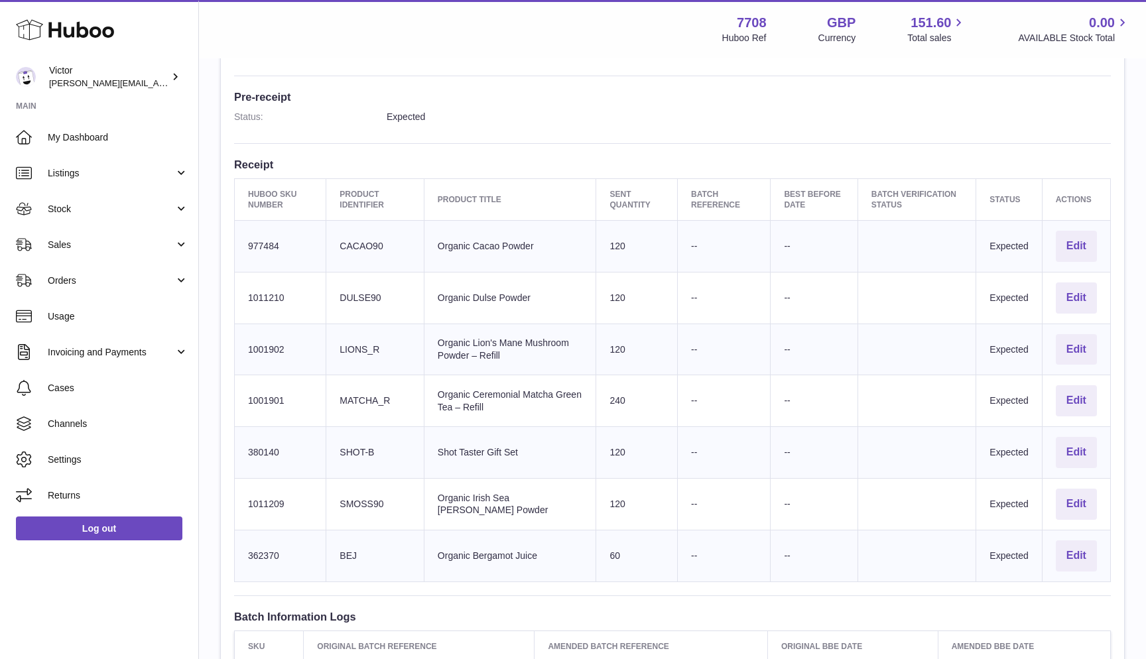
scroll to position [334, 0]
click at [351, 440] on td "Client Identifier SHOT-B" at bounding box center [375, 455] width 98 height 52
drag, startPoint x: 366, startPoint y: 549, endPoint x: 351, endPoint y: 427, distance: 122.8
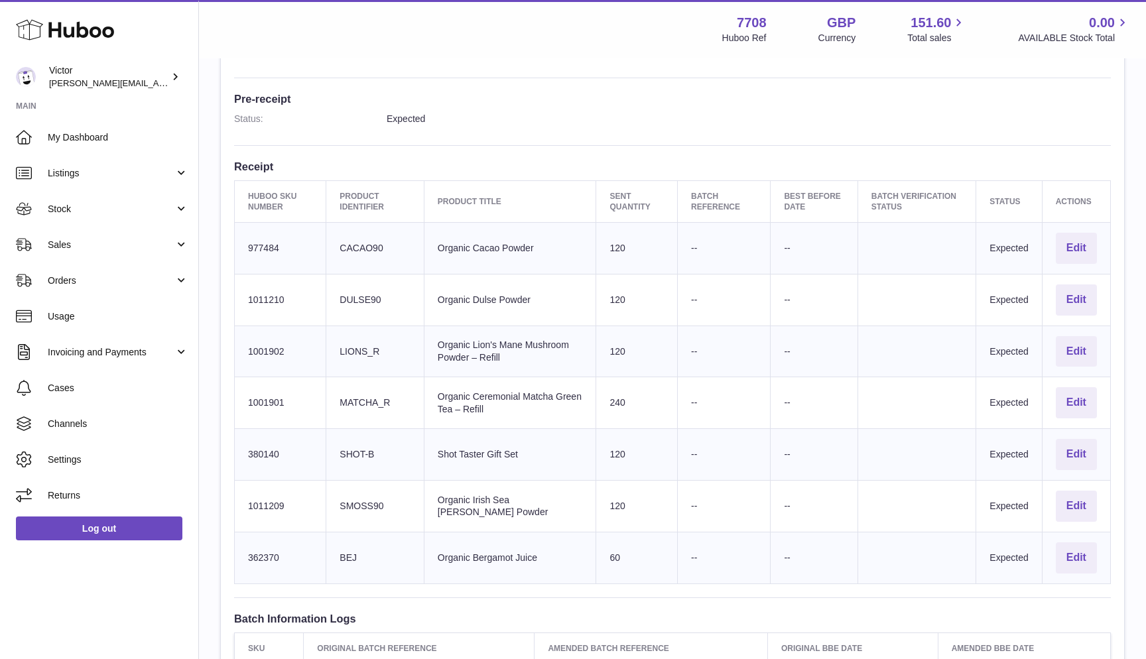
click at [351, 427] on tbody "Huboo SKU Number 977484 Client Identifier CACAO90 Product title Organic Cacao P…" at bounding box center [673, 403] width 876 height 361
click at [361, 389] on td "Client Identifier MATCHA_R" at bounding box center [375, 403] width 98 height 52
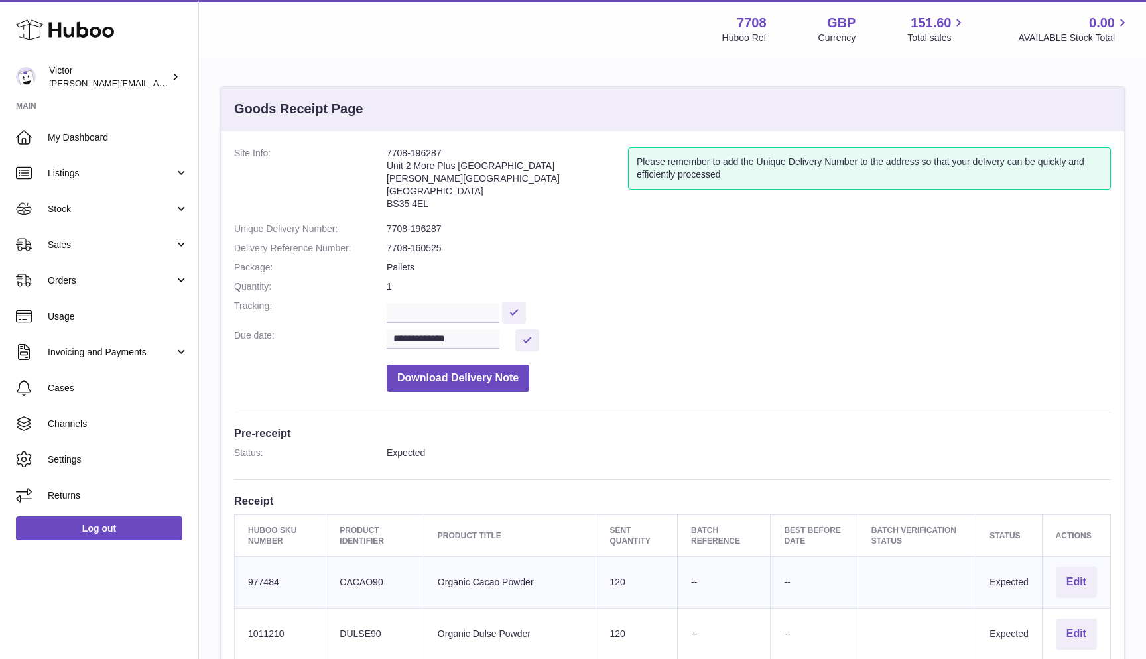
scroll to position [0, 0]
drag, startPoint x: 388, startPoint y: 152, endPoint x: 459, endPoint y: 152, distance: 71.6
click at [459, 152] on address "7708-196287 Unit 2 More Plus Central Park Hudson Ave Severn Beach BS35 4EL" at bounding box center [506, 181] width 241 height 69
copy address "7708-196287"
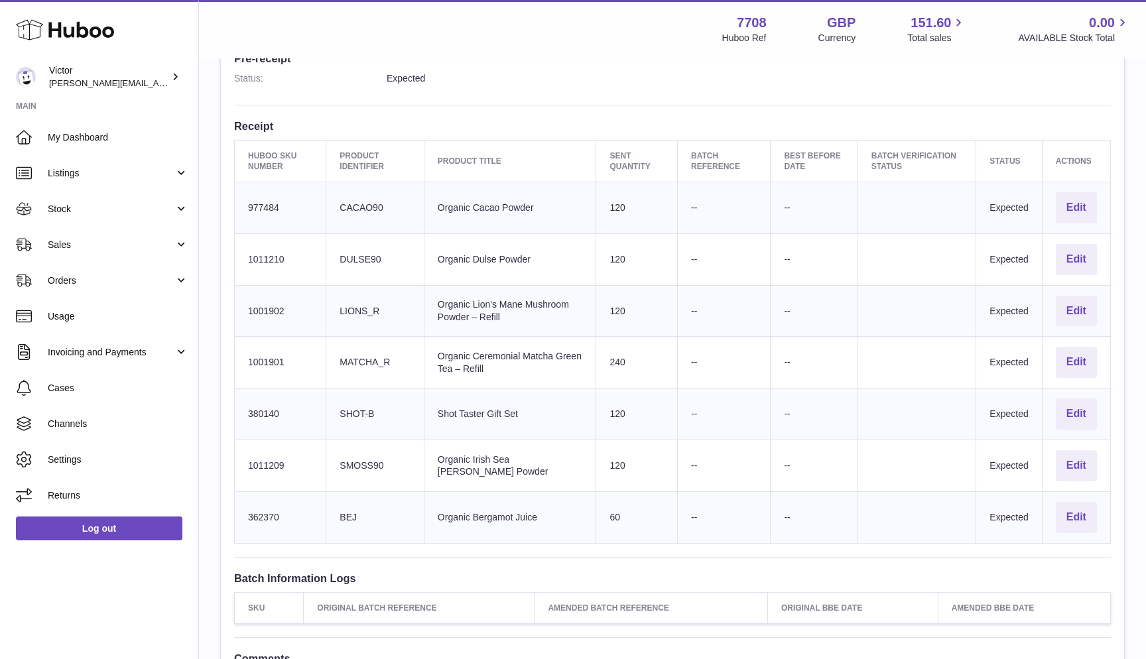
scroll to position [446, 0]
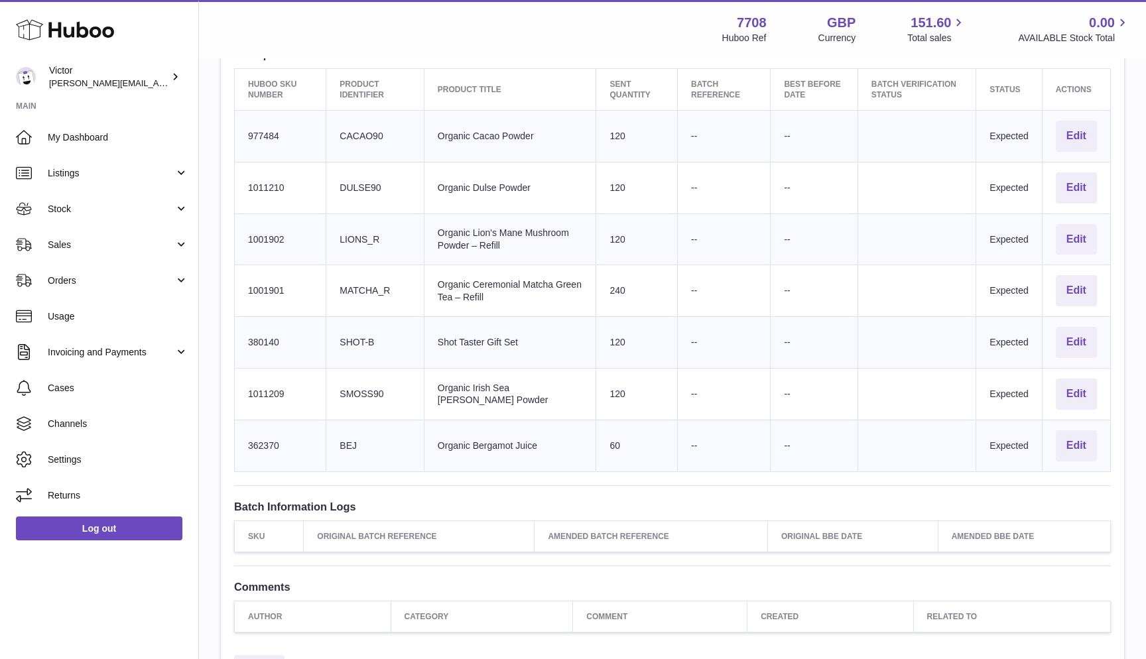
click at [347, 233] on td "Client Identifier LIONS_R" at bounding box center [375, 239] width 98 height 52
click at [621, 227] on td "Sent Quantity 120" at bounding box center [637, 239] width 82 height 52
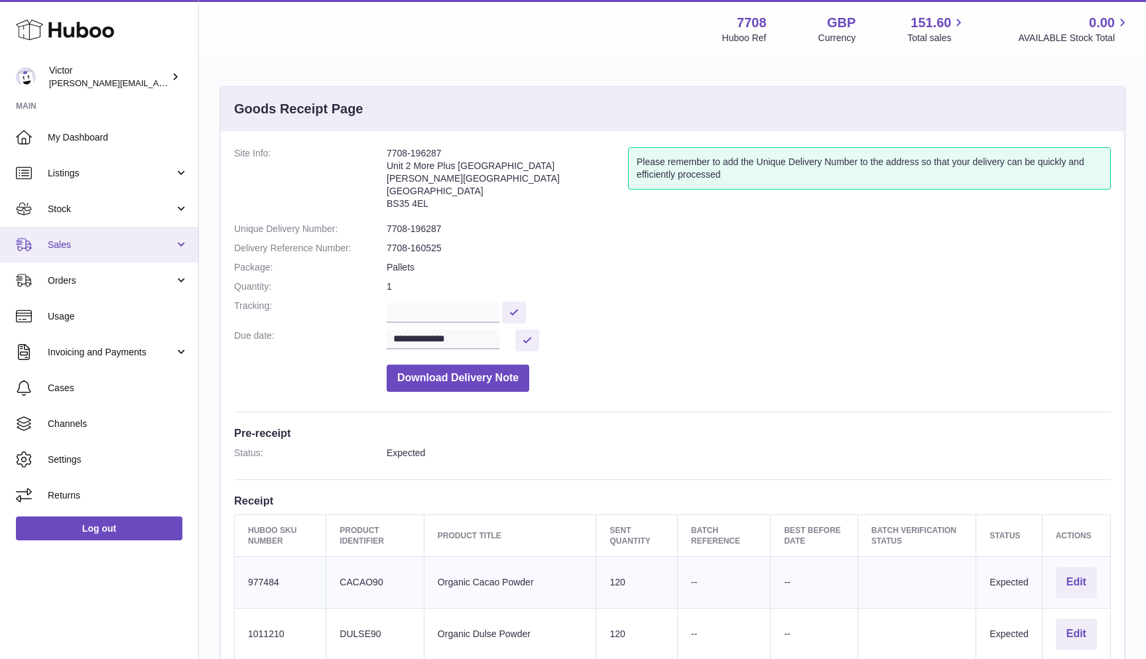
scroll to position [0, 0]
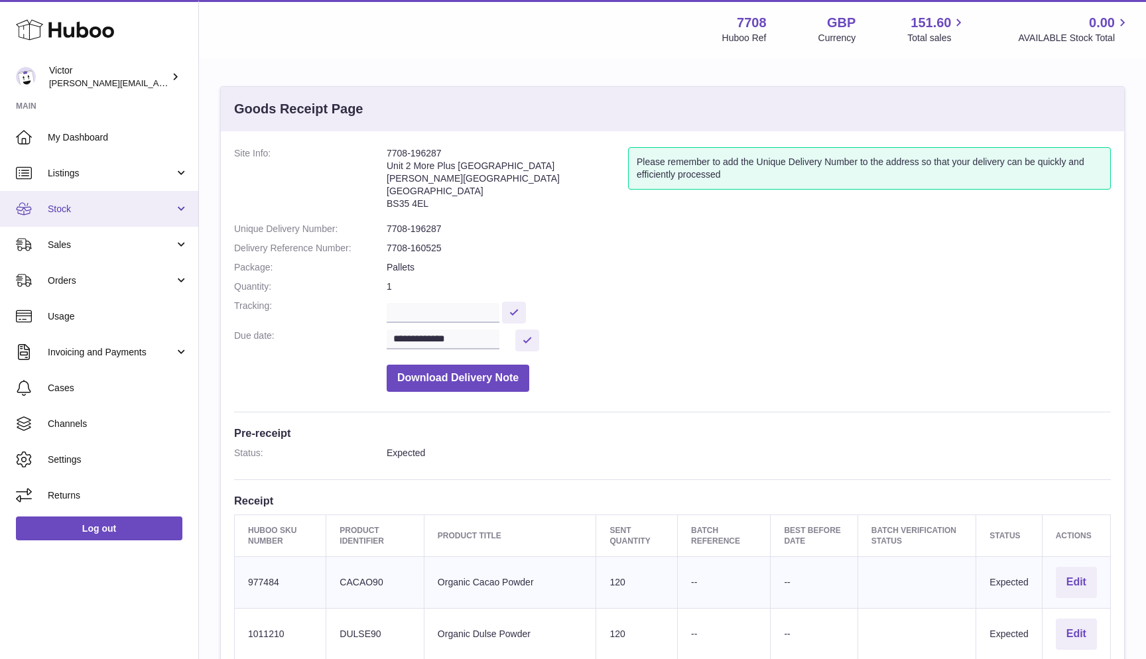
click at [59, 211] on span "Stock" at bounding box center [111, 209] width 127 height 13
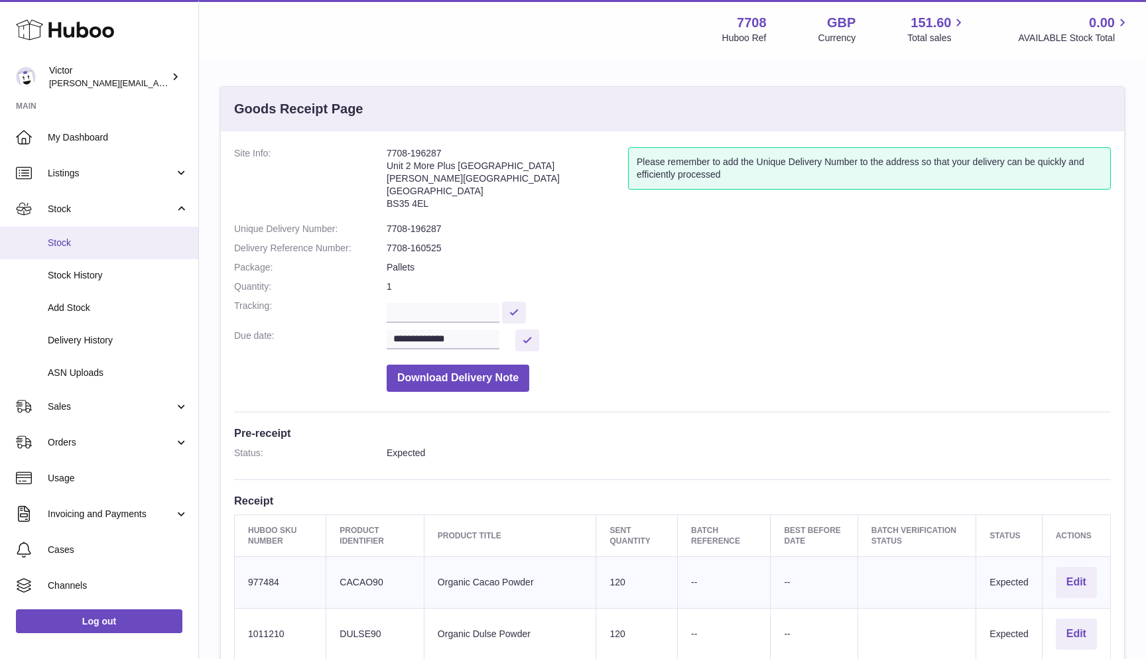
click at [59, 240] on span "Stock" at bounding box center [118, 243] width 141 height 13
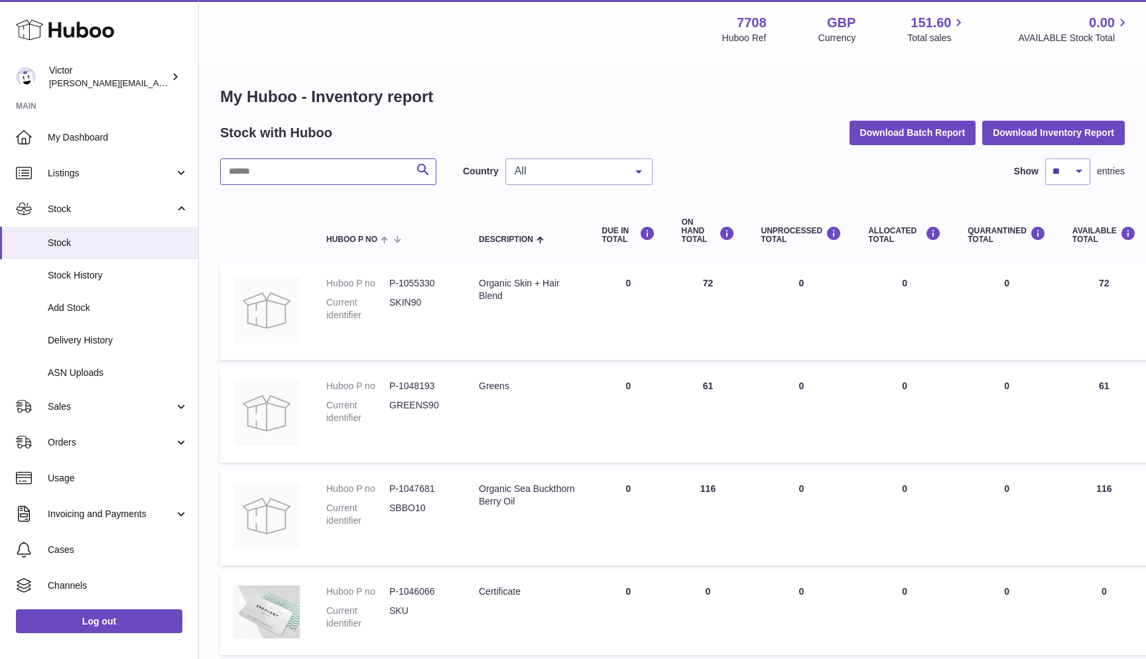
click at [281, 168] on input "text" at bounding box center [328, 171] width 216 height 27
click at [579, 178] on div "All" at bounding box center [578, 171] width 147 height 27
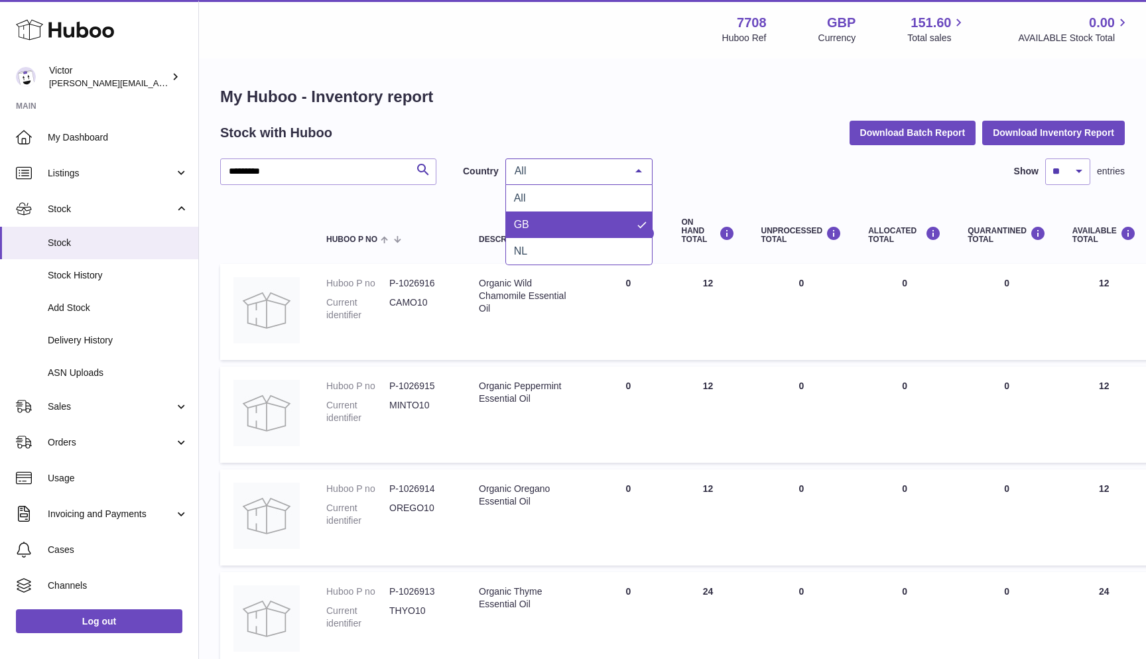
click at [563, 219] on span "GB" at bounding box center [579, 224] width 146 height 27
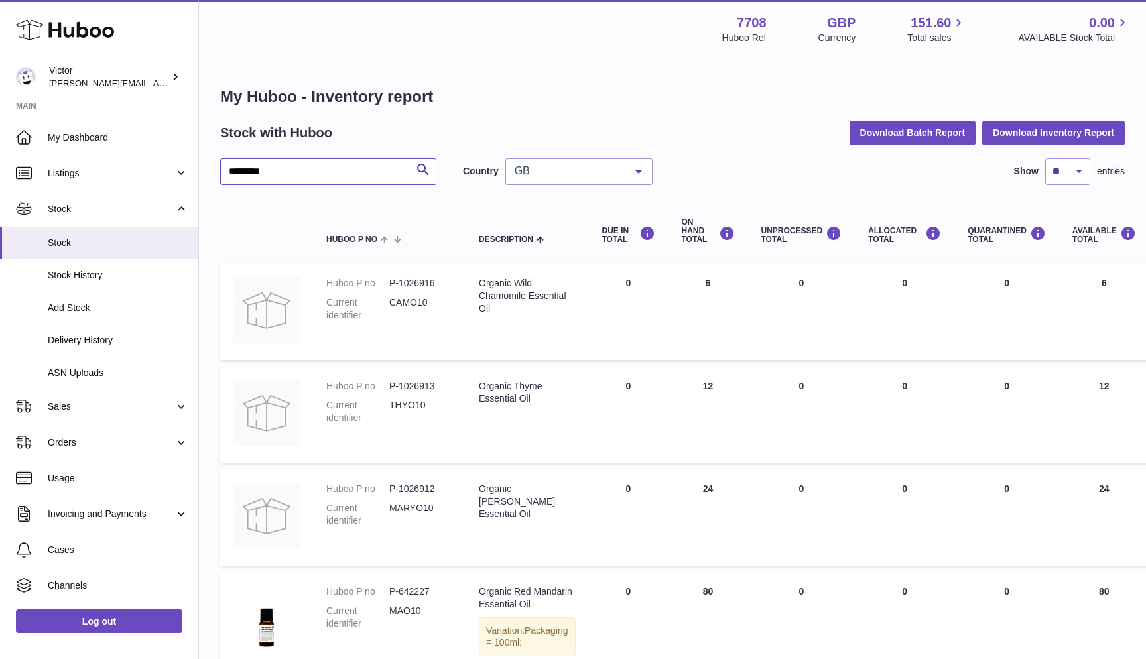
click at [241, 171] on input "*********" at bounding box center [328, 171] width 216 height 27
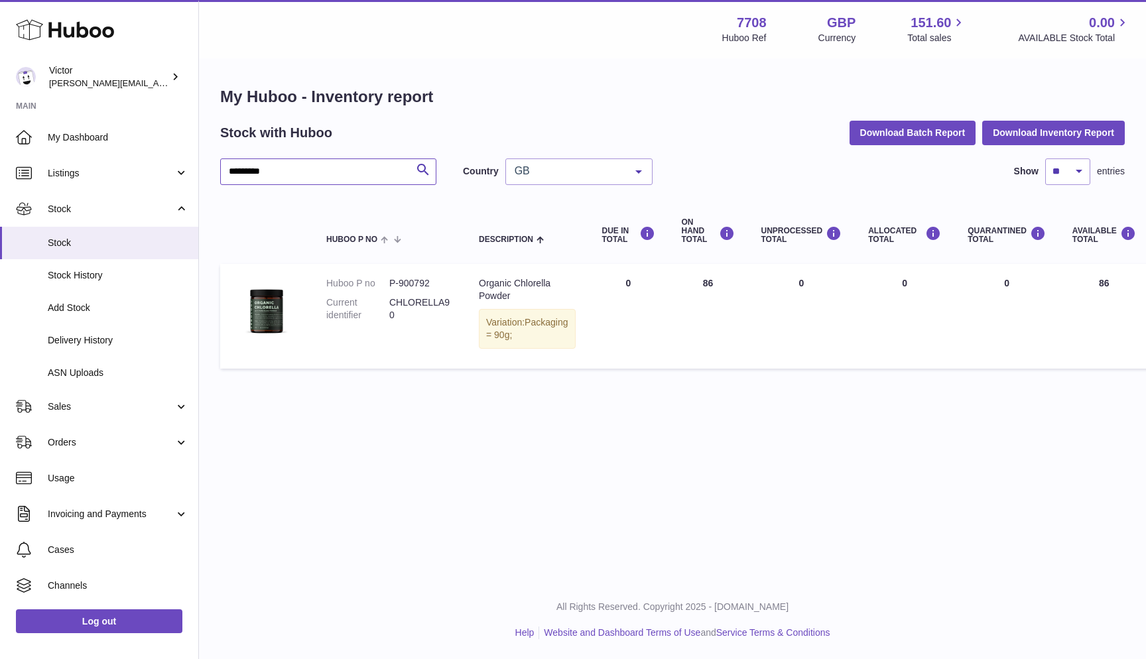
click at [245, 171] on input "*********" at bounding box center [328, 171] width 216 height 27
click at [263, 170] on input "****" at bounding box center [328, 171] width 216 height 27
paste input "**"
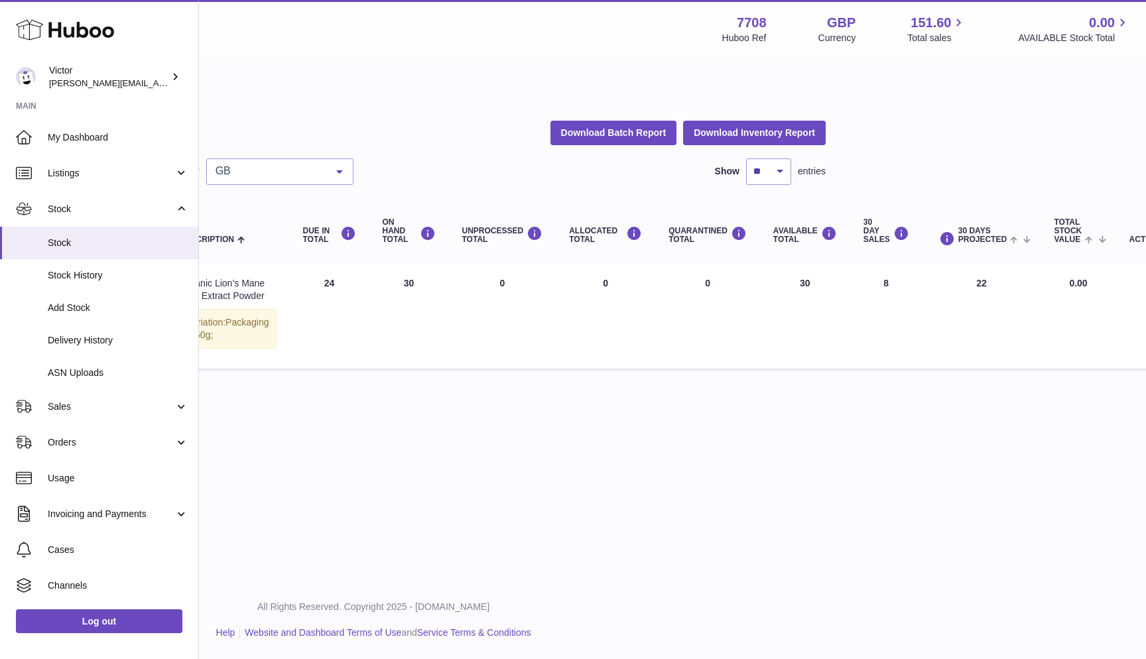
scroll to position [0, 298]
type input "******"
click at [66, 404] on span "Sales" at bounding box center [111, 406] width 127 height 13
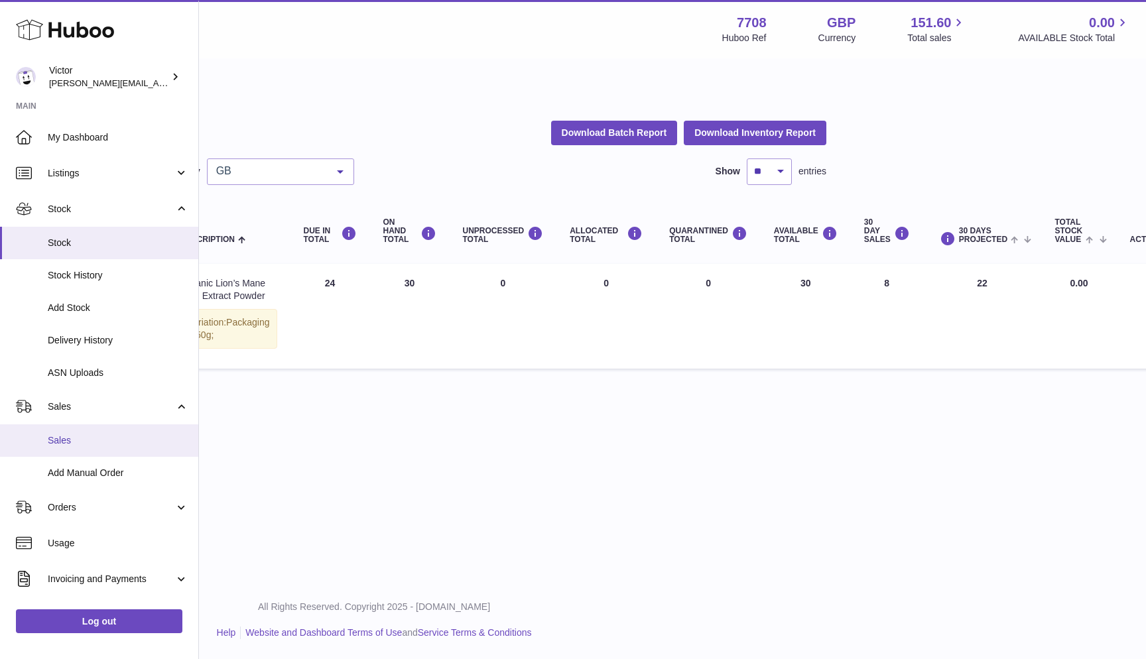
click at [66, 426] on link "Sales" at bounding box center [99, 440] width 198 height 32
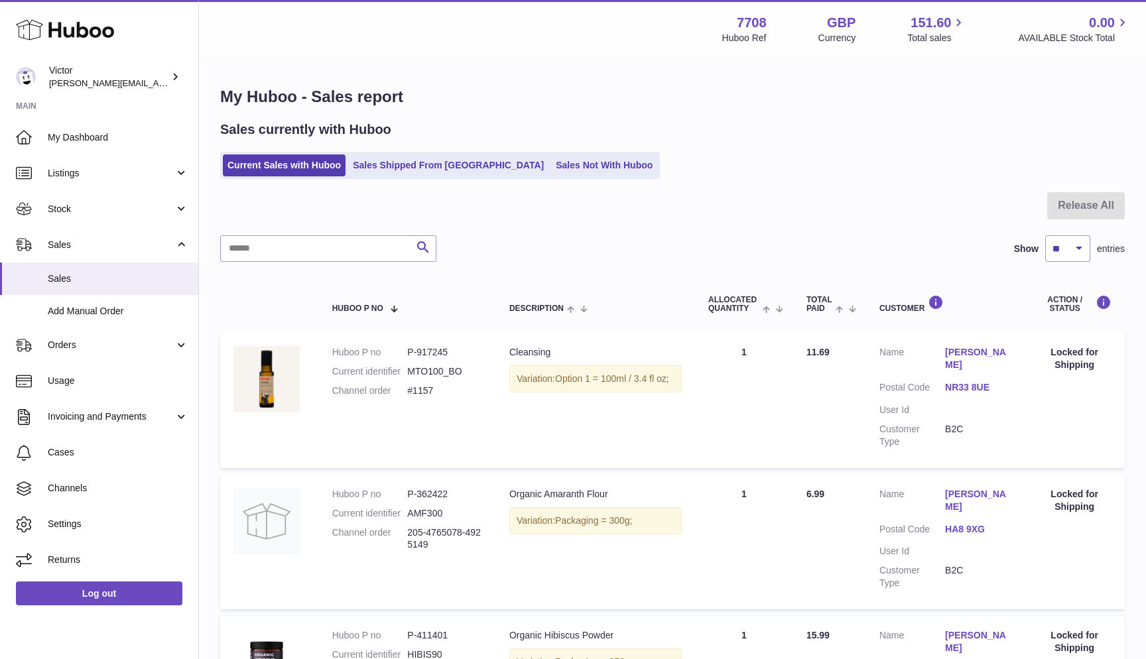
click at [418, 390] on dd "#1157" at bounding box center [445, 391] width 76 height 13
click at [551, 166] on link "Sales Not With Huboo" at bounding box center [604, 165] width 106 height 22
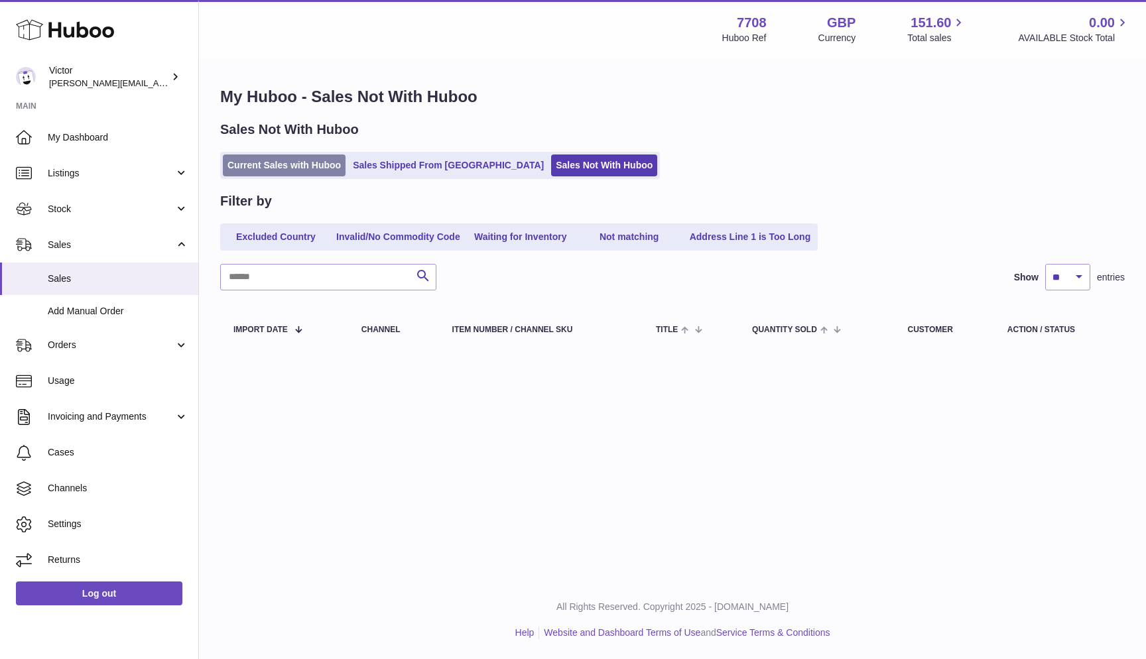
click at [318, 170] on link "Current Sales with Huboo" at bounding box center [284, 165] width 123 height 22
